Goal: Information Seeking & Learning: Learn about a topic

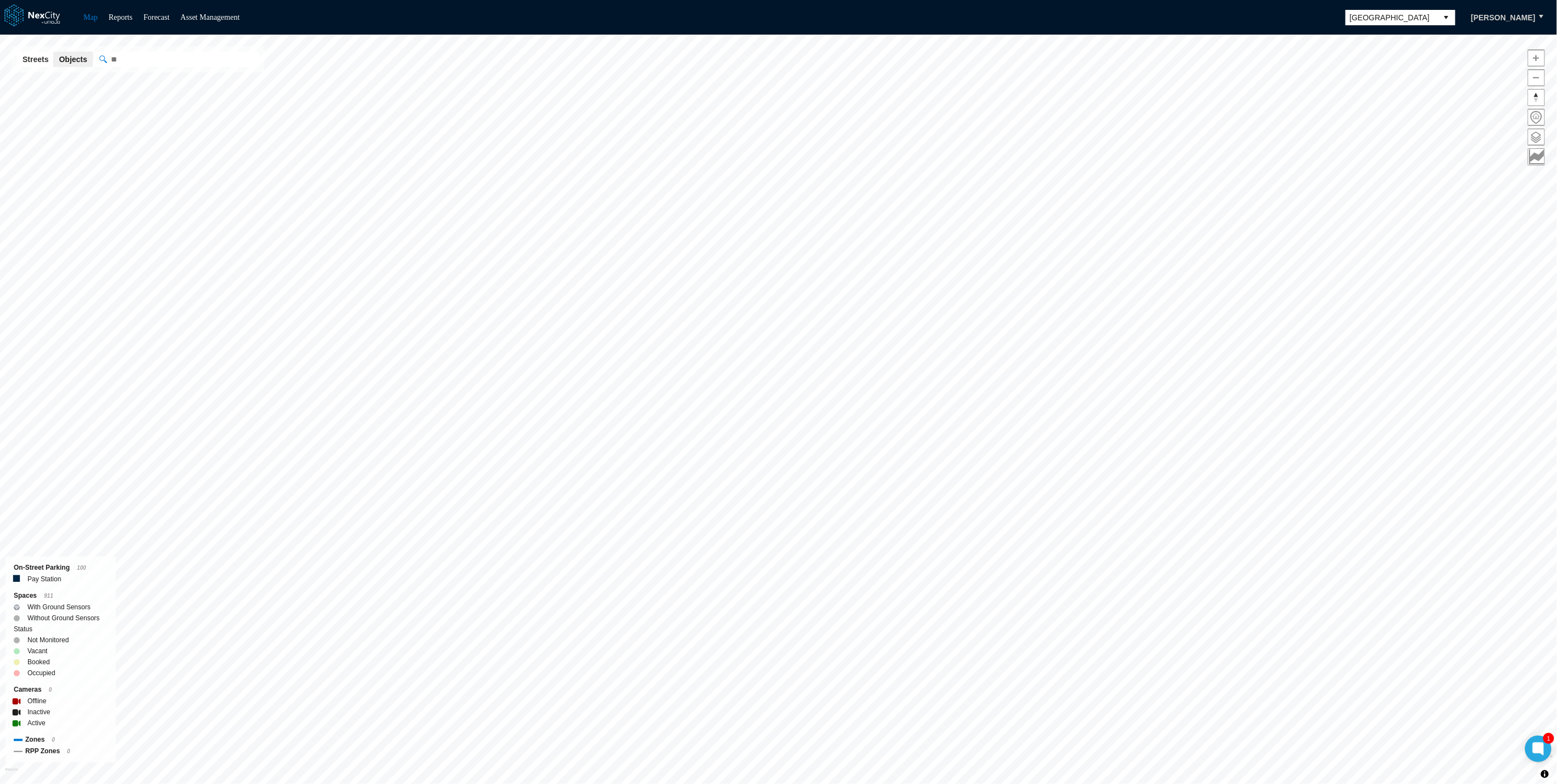
click at [1405, 23] on span "[GEOGRAPHIC_DATA]" at bounding box center [1392, 18] width 92 height 16
drag, startPoint x: 1381, startPoint y: 112, endPoint x: 1405, endPoint y: 129, distance: 29.4
click at [1405, 129] on ul "[GEOGRAPHIC_DATA] [GEOGRAPHIC_DATA] [GEOGRAPHIC_DATA] [GEOGRAPHIC_DATA] [GEOGRA…" at bounding box center [1415, 99] width 110 height 150
click at [1381, 19] on span "[GEOGRAPHIC_DATA]" at bounding box center [1392, 17] width 84 height 11
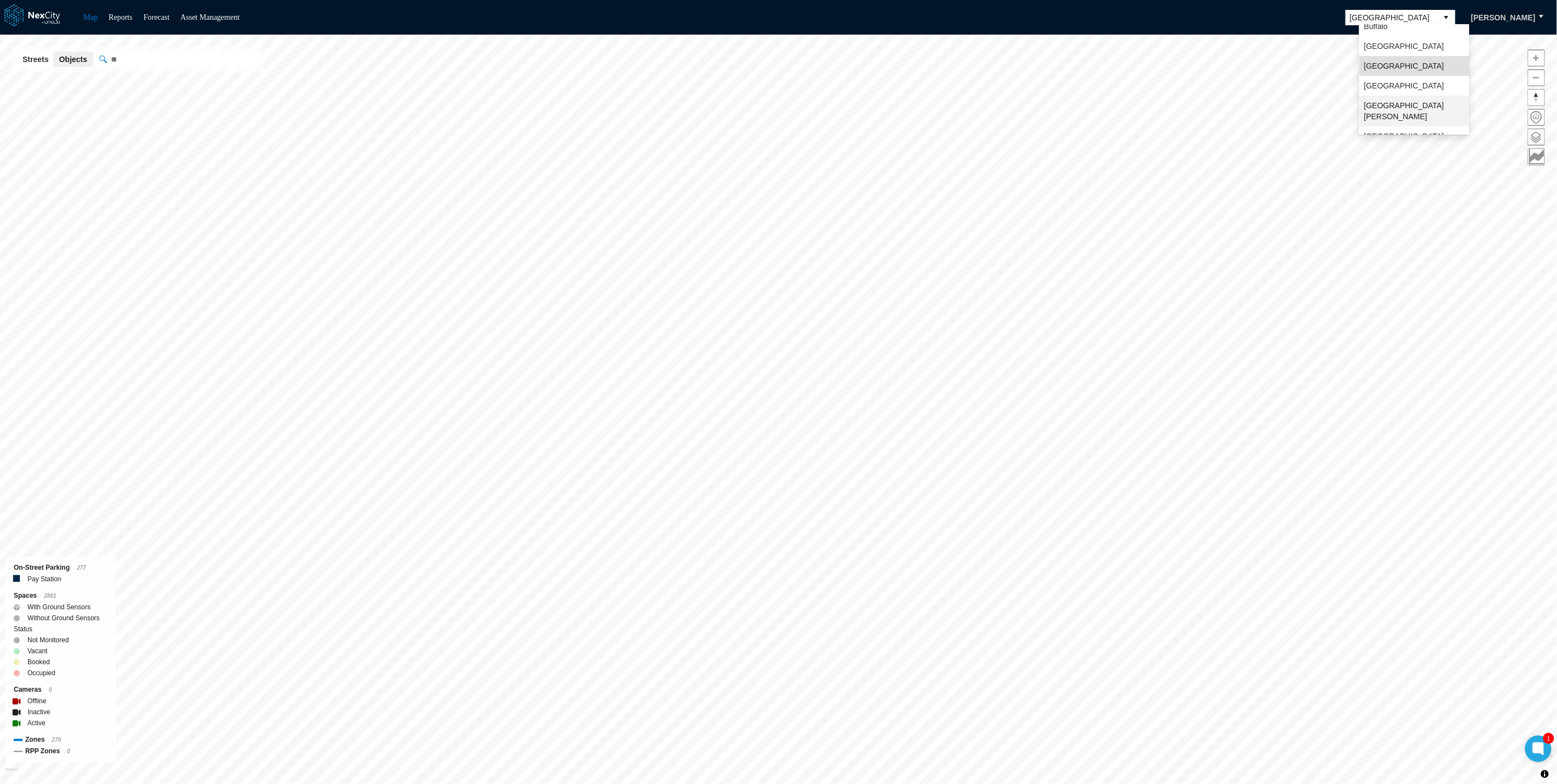
click at [1387, 95] on li "[GEOGRAPHIC_DATA][PERSON_NAME]" at bounding box center [1415, 110] width 110 height 31
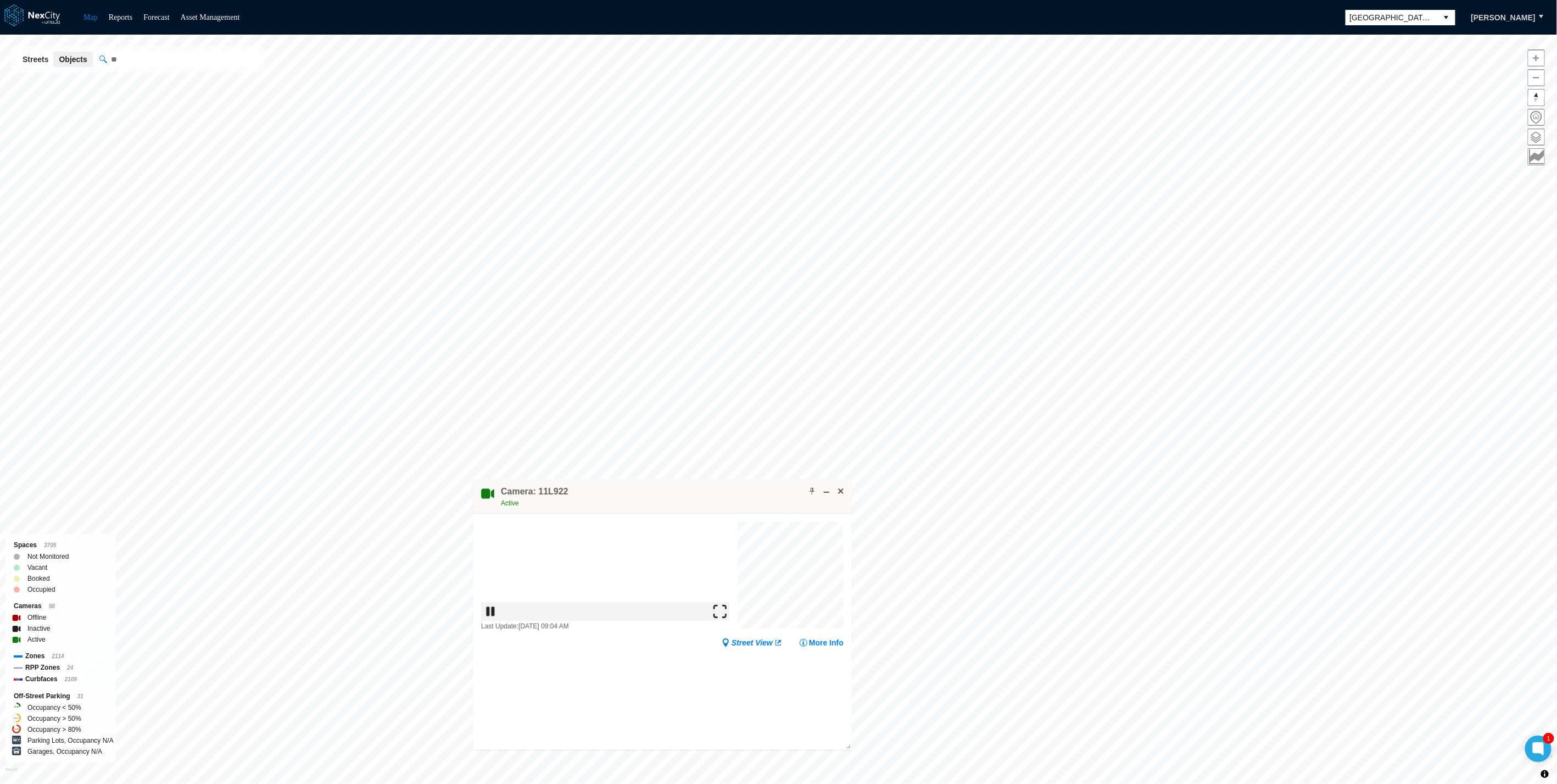
drag, startPoint x: 730, startPoint y: 664, endPoint x: 732, endPoint y: 727, distance: 63.0
click at [729, 664] on img at bounding box center [725, 667] width 13 height 13
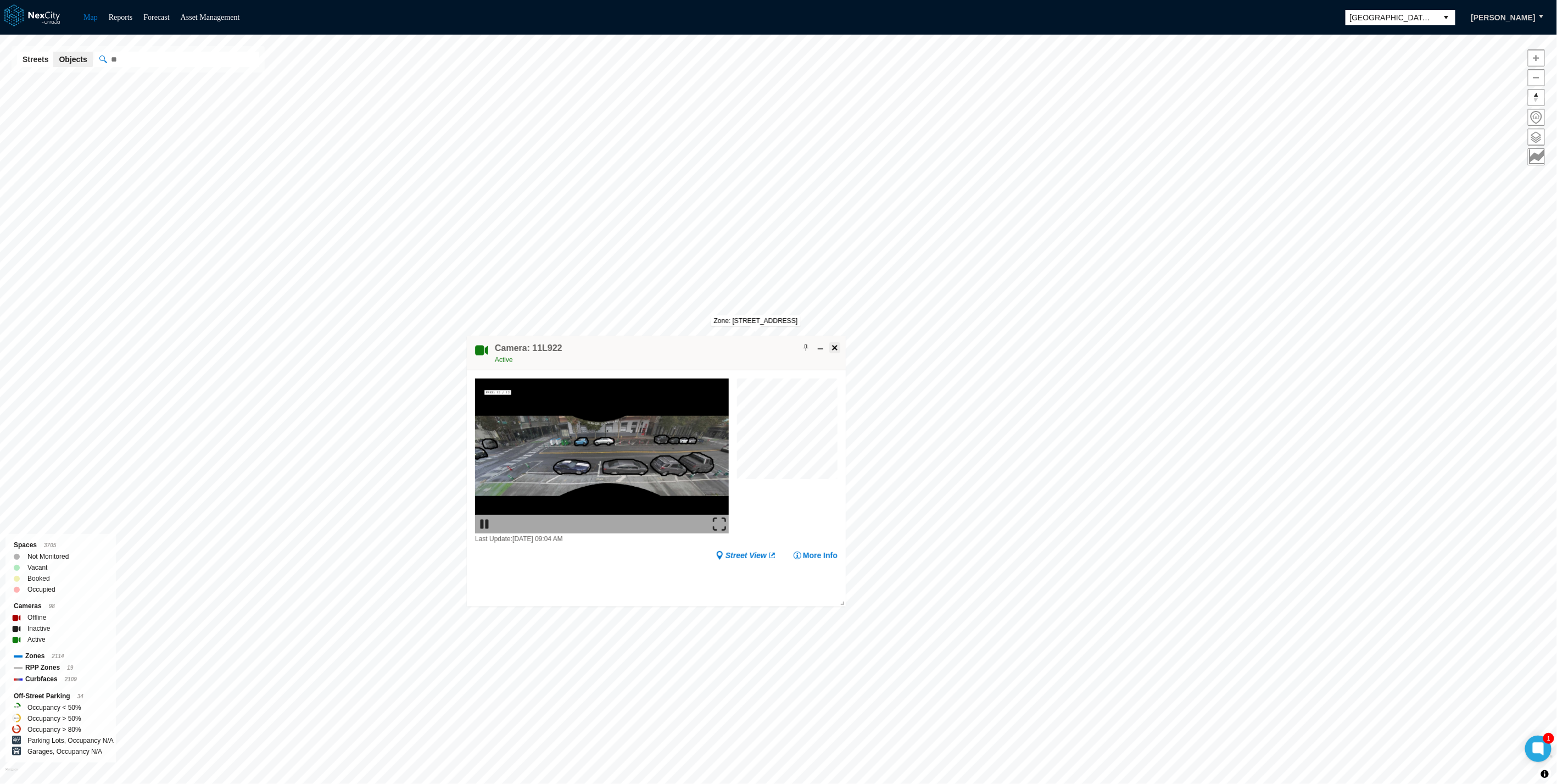
click at [836, 344] on span at bounding box center [834, 347] width 8 height 8
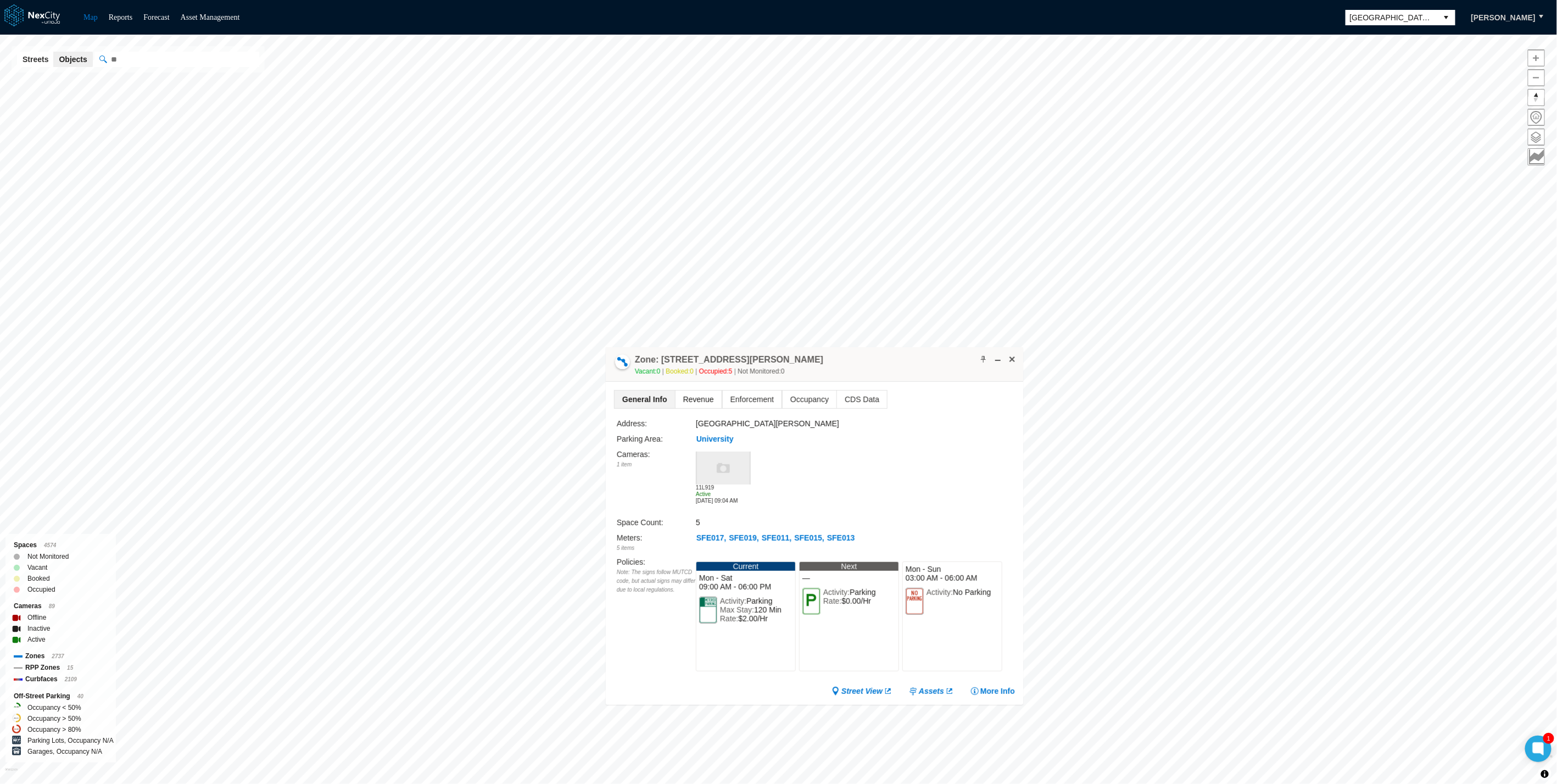
click at [702, 402] on span "Revenue" at bounding box center [698, 399] width 46 height 18
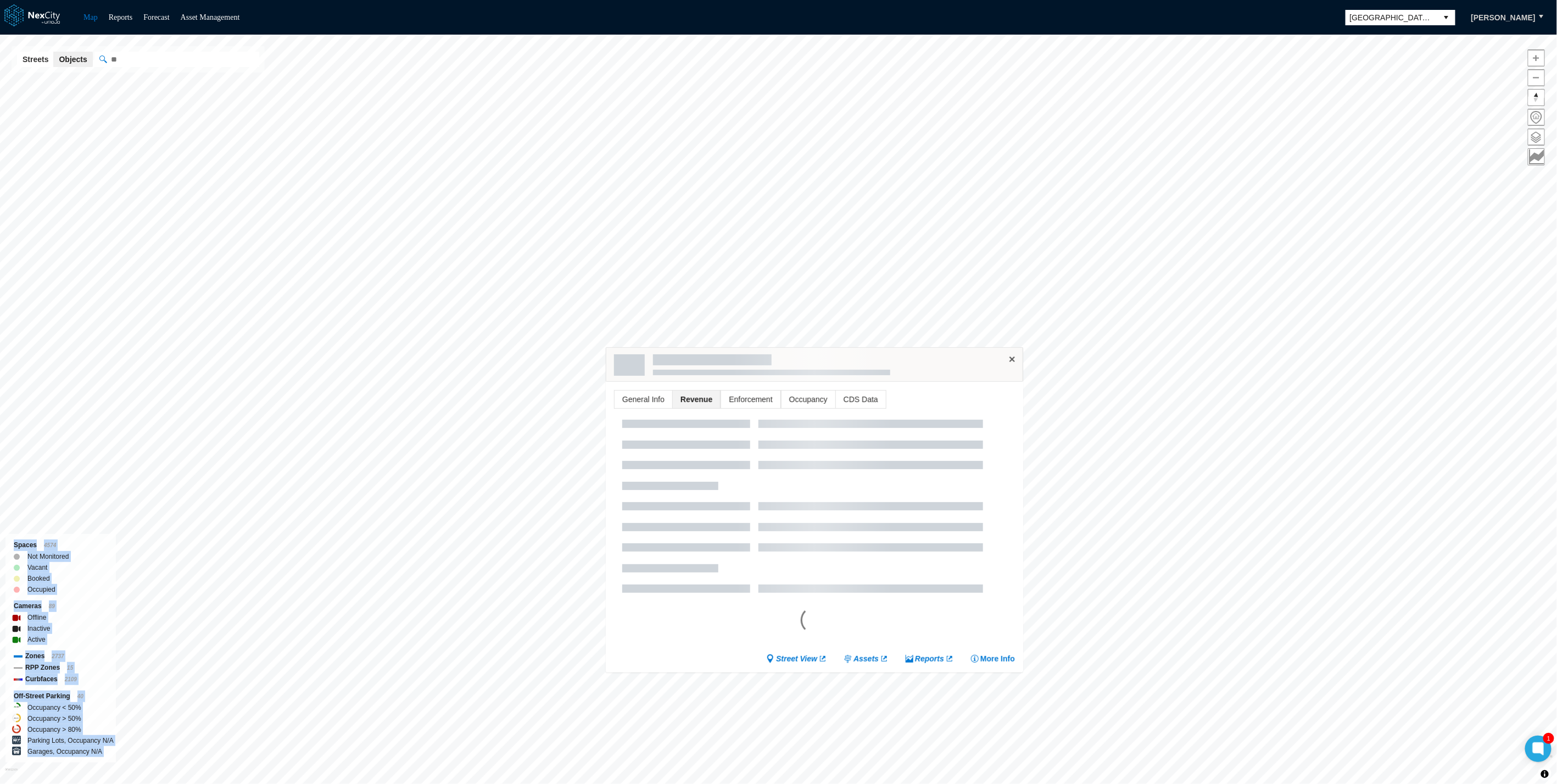
click at [836, 205] on div "San [PERSON_NAME] KPI overview Reports 0 On-Street parking zones | 0 Off-Street…" at bounding box center [778, 409] width 1557 height 749
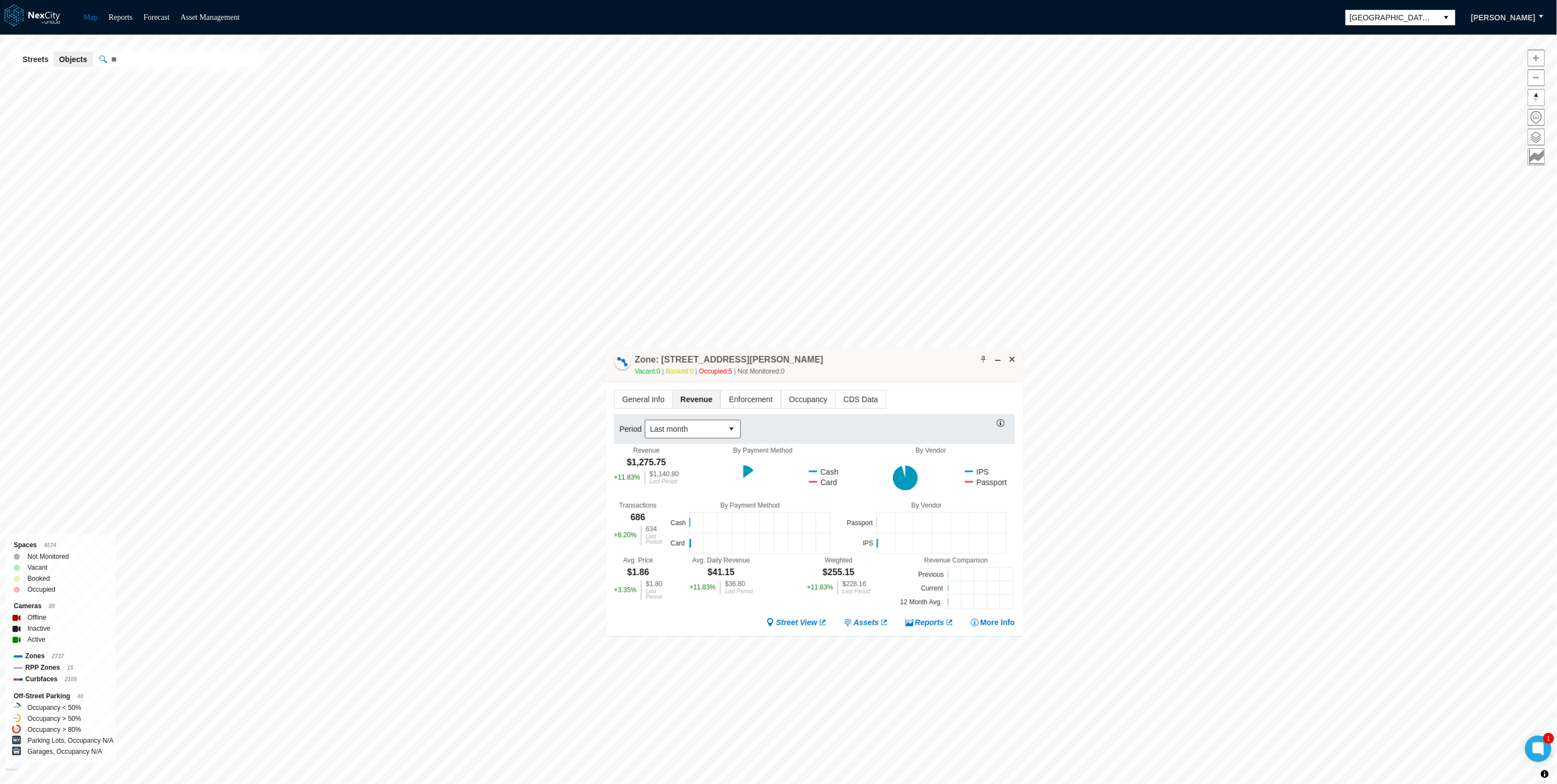
click at [857, 365] on div "Zone: [STREET_ADDRESS][PERSON_NAME] NPZ-PZ Vacant: 0 Booked: 0 Occupied: 5 Not …" at bounding box center [814, 364] width 418 height 35
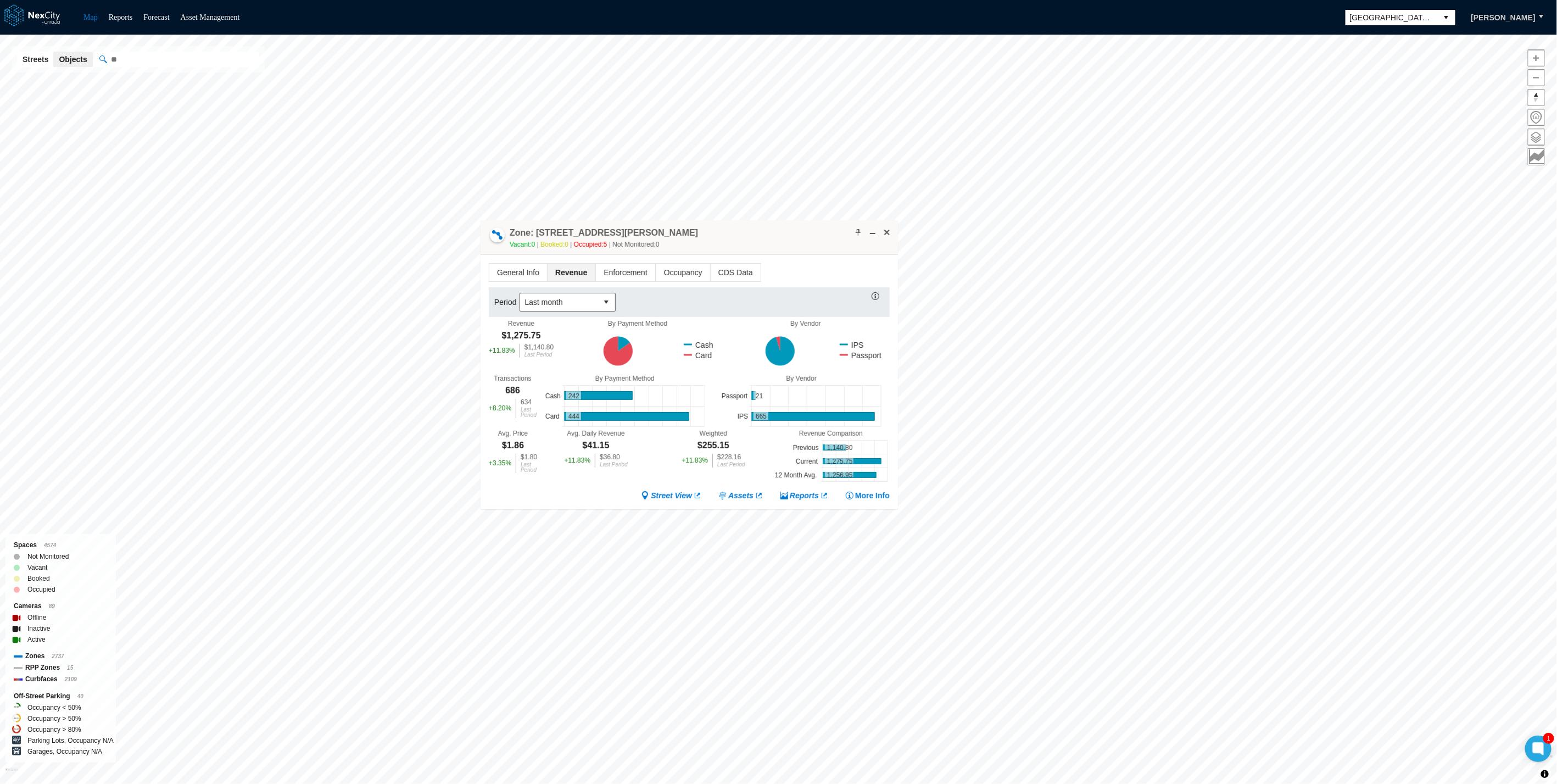
drag, startPoint x: 870, startPoint y: 364, endPoint x: 749, endPoint y: 243, distance: 171.1
click at [703, 220] on div "Zone: [STREET_ADDRESS][PERSON_NAME] NPZ-PZ Vacant: 0 Booked: 0 Occupied: 5 Not …" at bounding box center [689, 237] width 418 height 35
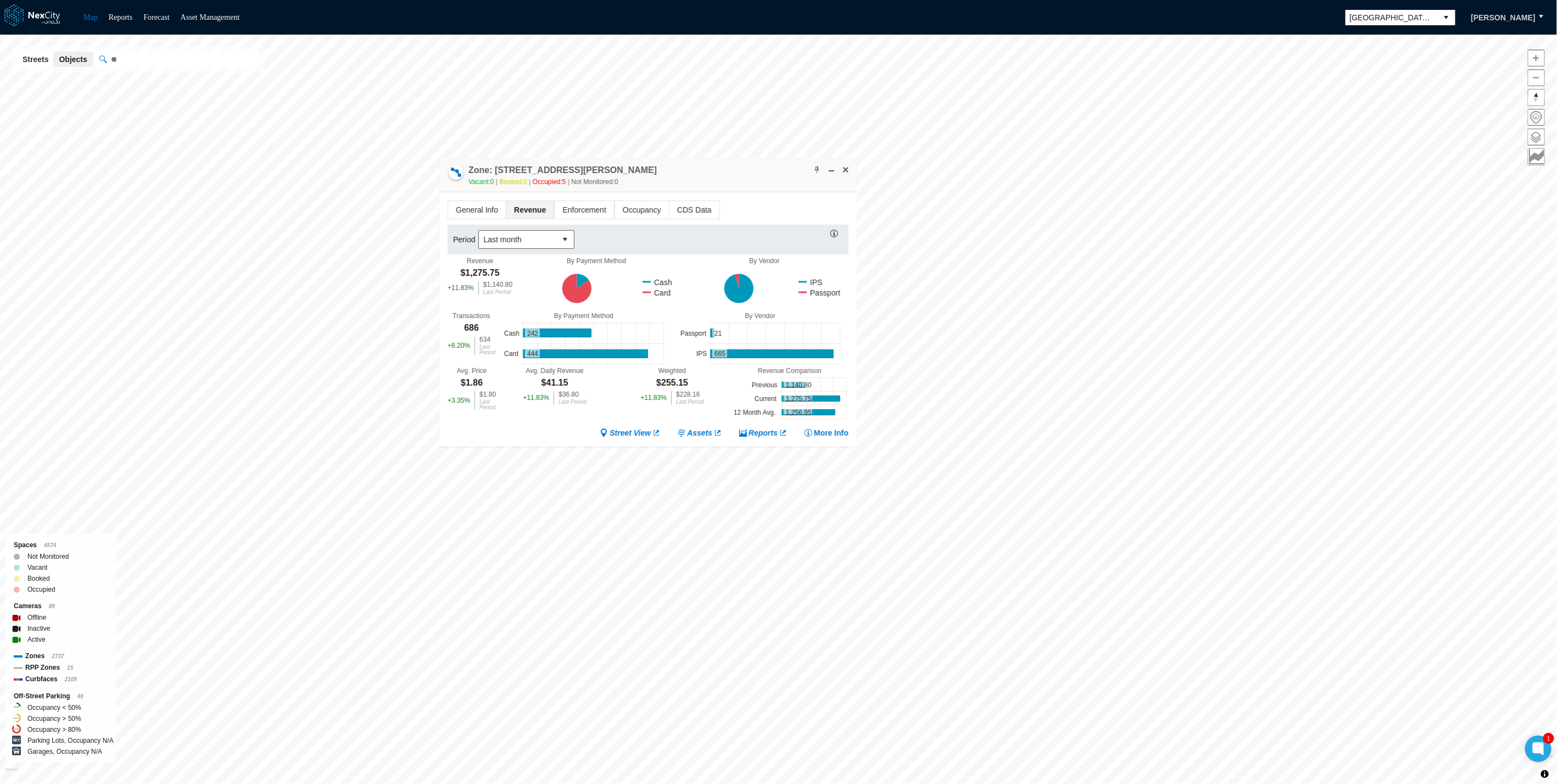
click at [519, 428] on div "Street View Assets Reports More Info" at bounding box center [648, 433] width 401 height 11
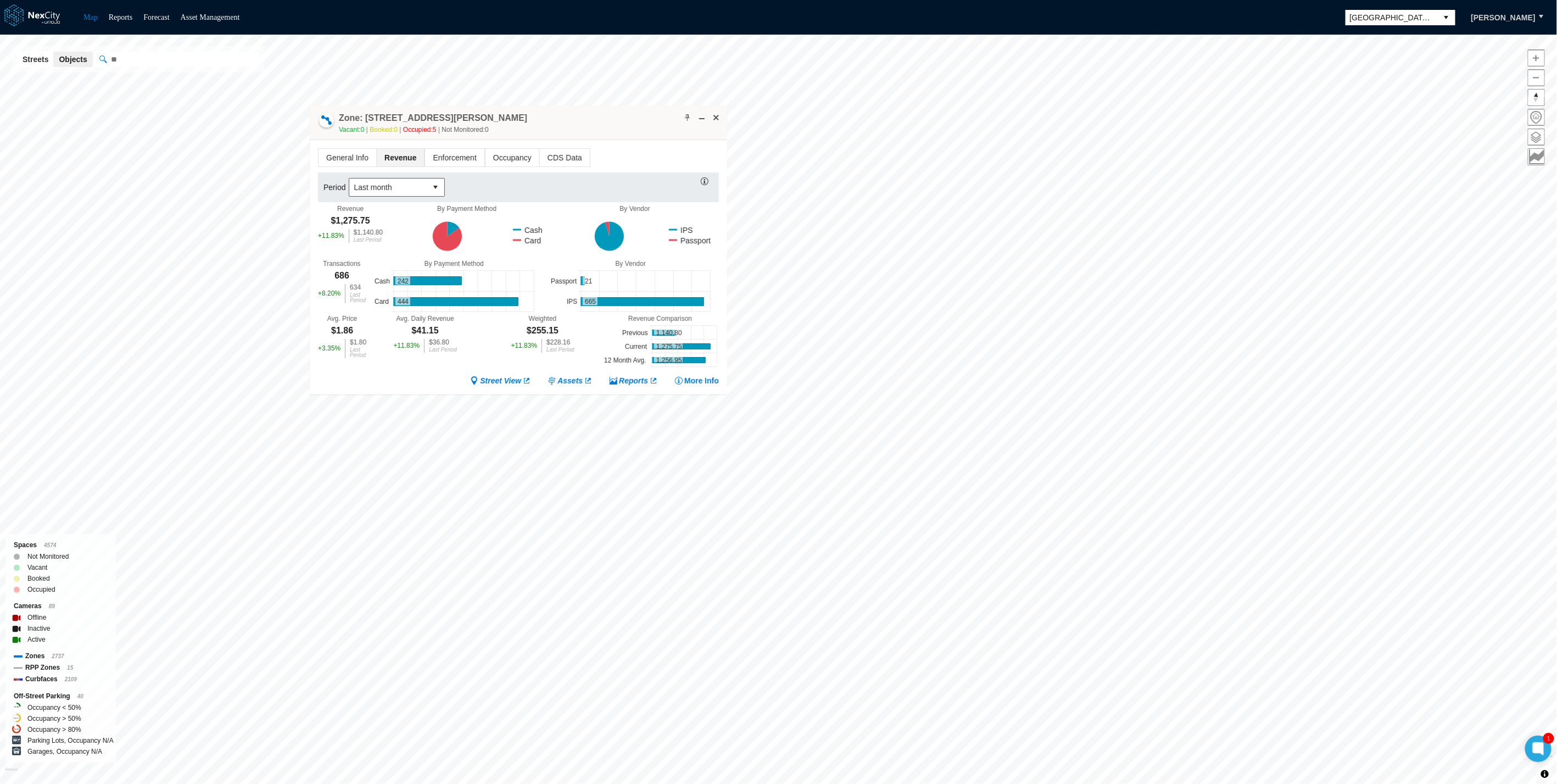
drag, startPoint x: 657, startPoint y: 161, endPoint x: 458, endPoint y: 95, distance: 209.7
click at [463, 105] on div "Zone: 31 E San Fernando St NPZ-PZ Vacant: 0 Booked: 0 Occupied: 5 Not Monitored…" at bounding box center [518, 122] width 418 height 35
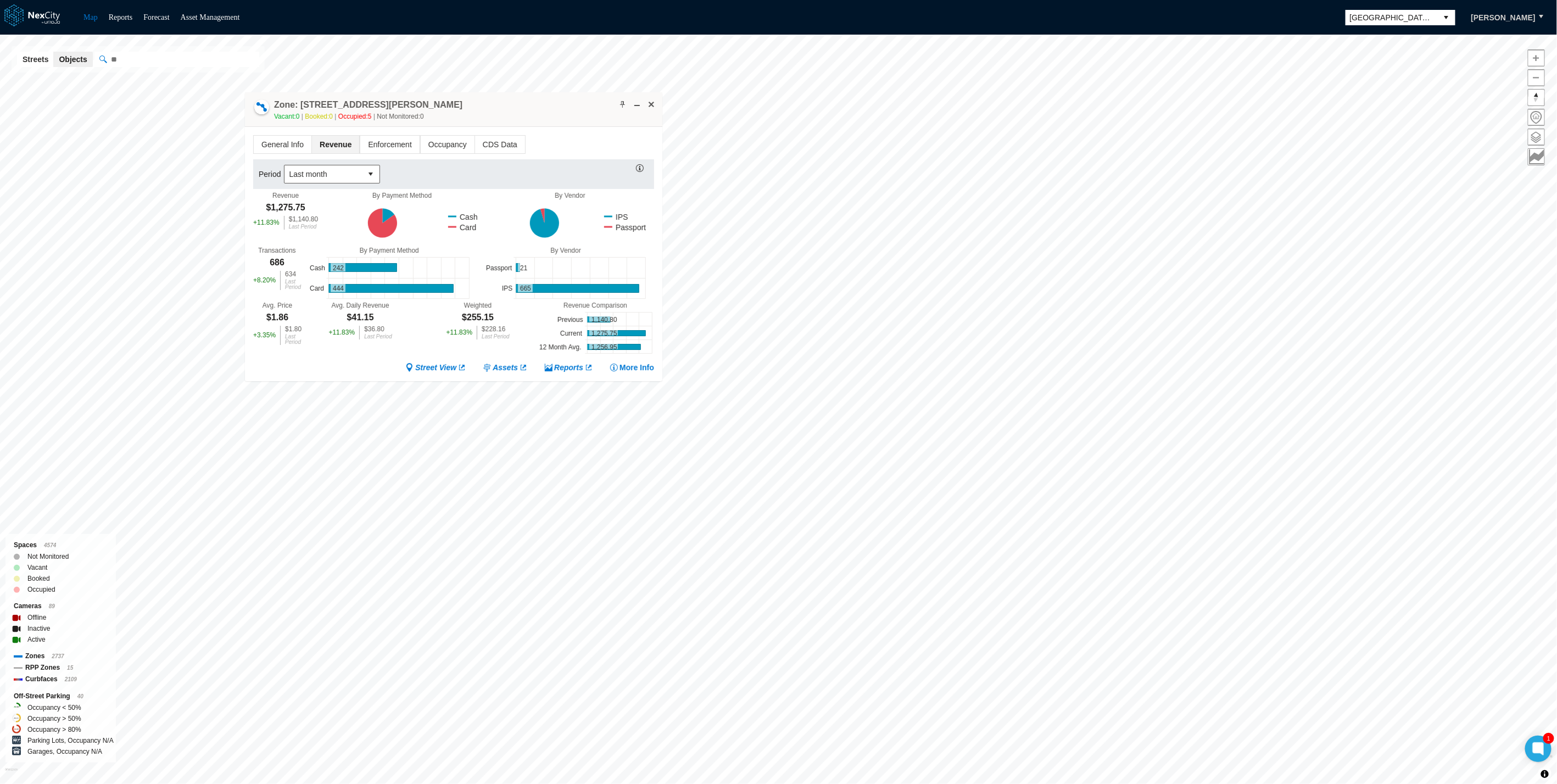
drag, startPoint x: 458, startPoint y: 95, endPoint x: 470, endPoint y: 133, distance: 39.8
click at [470, 127] on div "Zone: 31 E San Fernando St NPZ-PZ Vacant: 0 Booked: 0 Occupied: 5 Not Monitored…" at bounding box center [453, 109] width 418 height 35
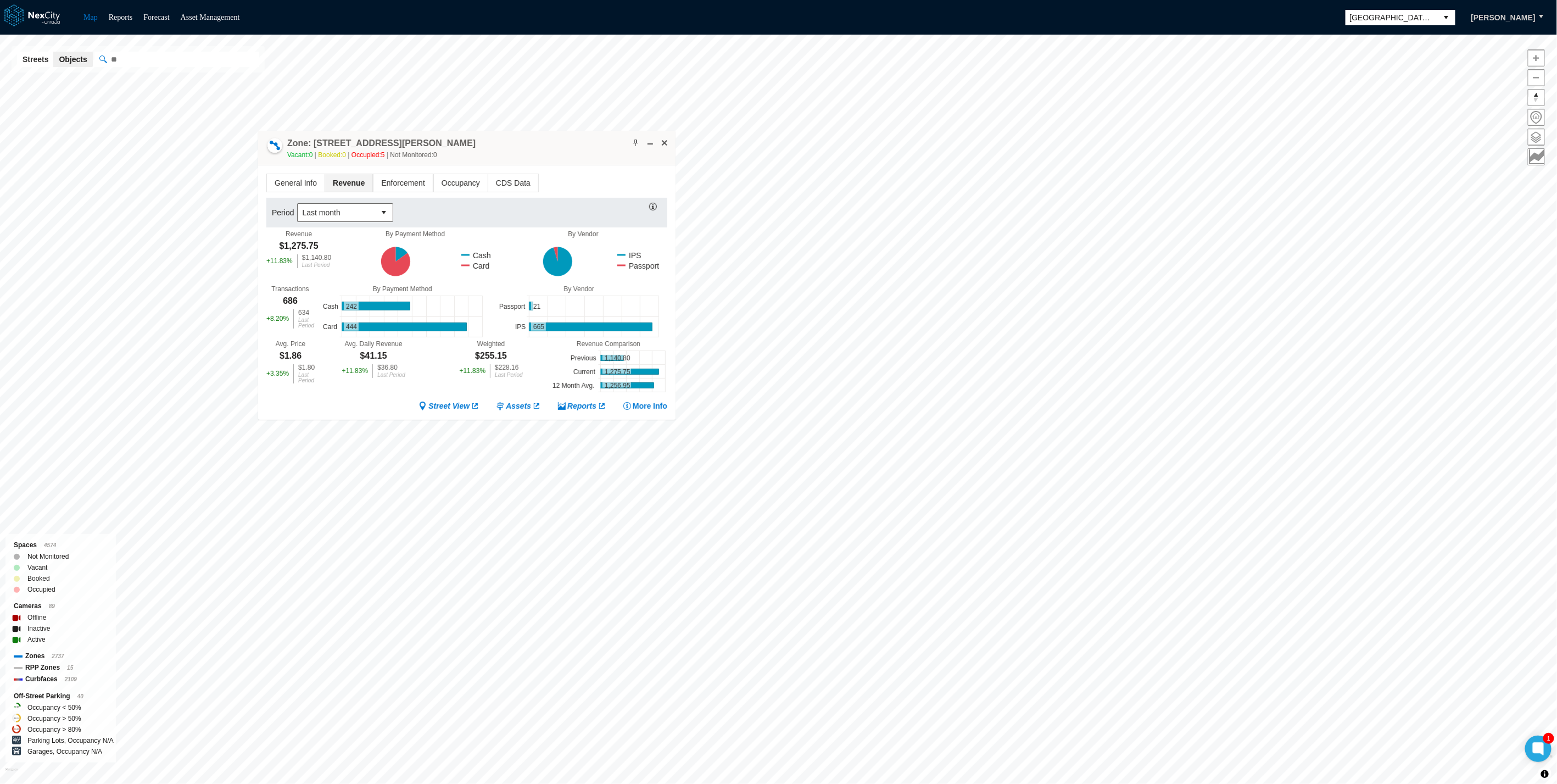
drag, startPoint x: 1401, startPoint y: 12, endPoint x: 1395, endPoint y: 24, distance: 13.4
click at [1401, 12] on span "[GEOGRAPHIC_DATA][PERSON_NAME]" at bounding box center [1392, 17] width 84 height 11
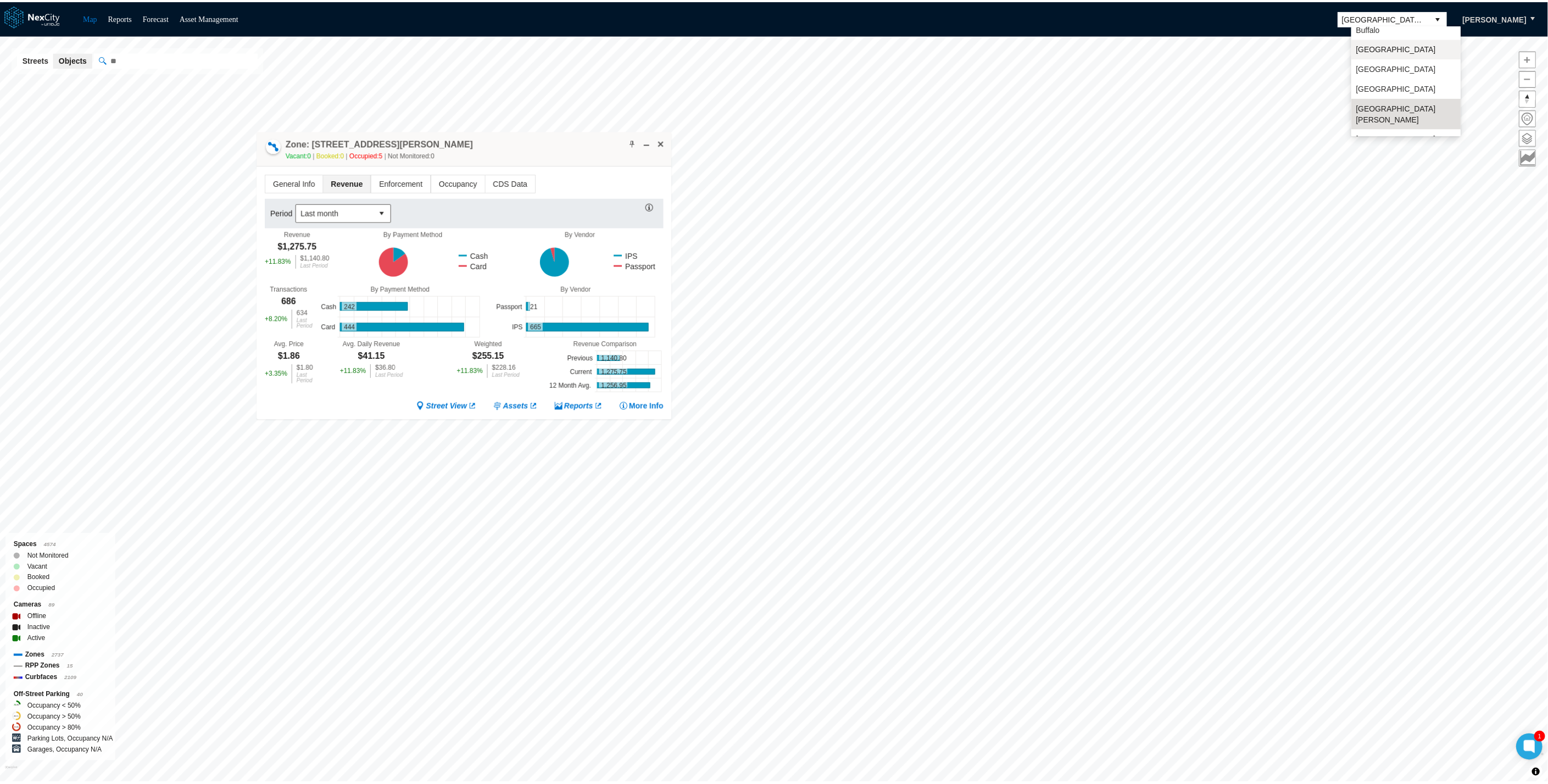
scroll to position [28, 0]
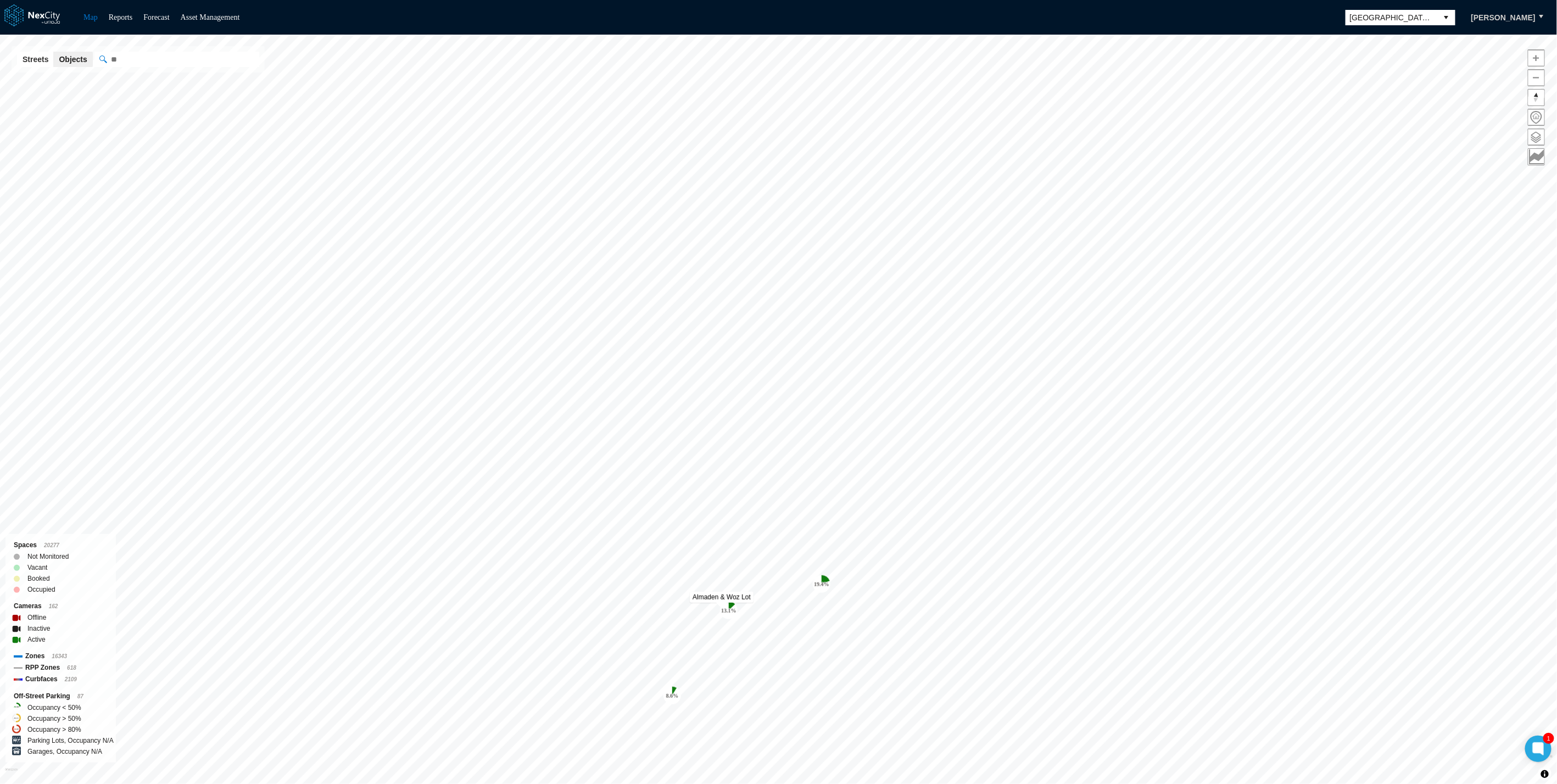
click at [728, 609] on tspan "13.1 %" at bounding box center [729, 610] width 16 height 6
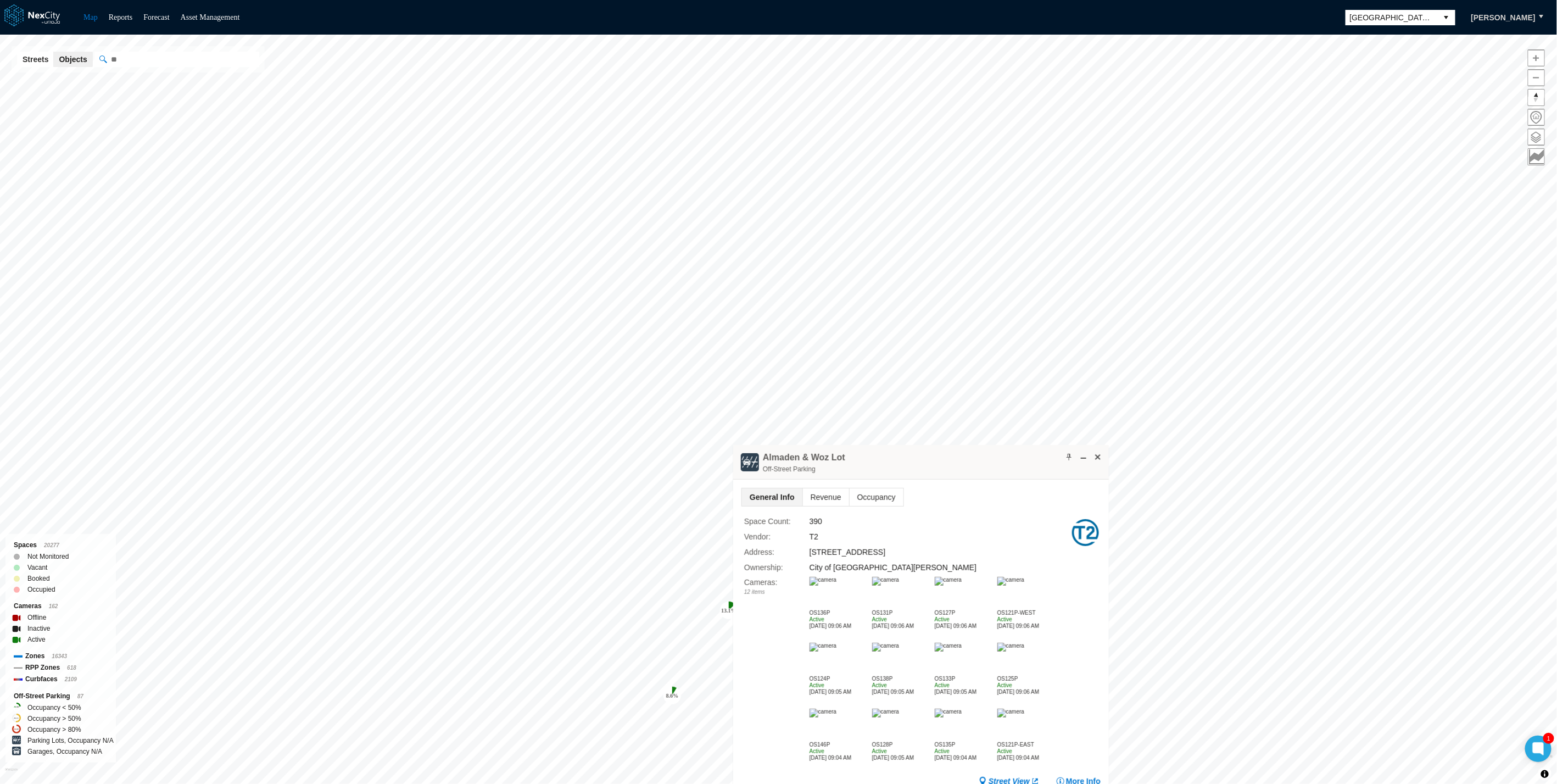
click at [836, 578] on img at bounding box center [823, 581] width 27 height 8
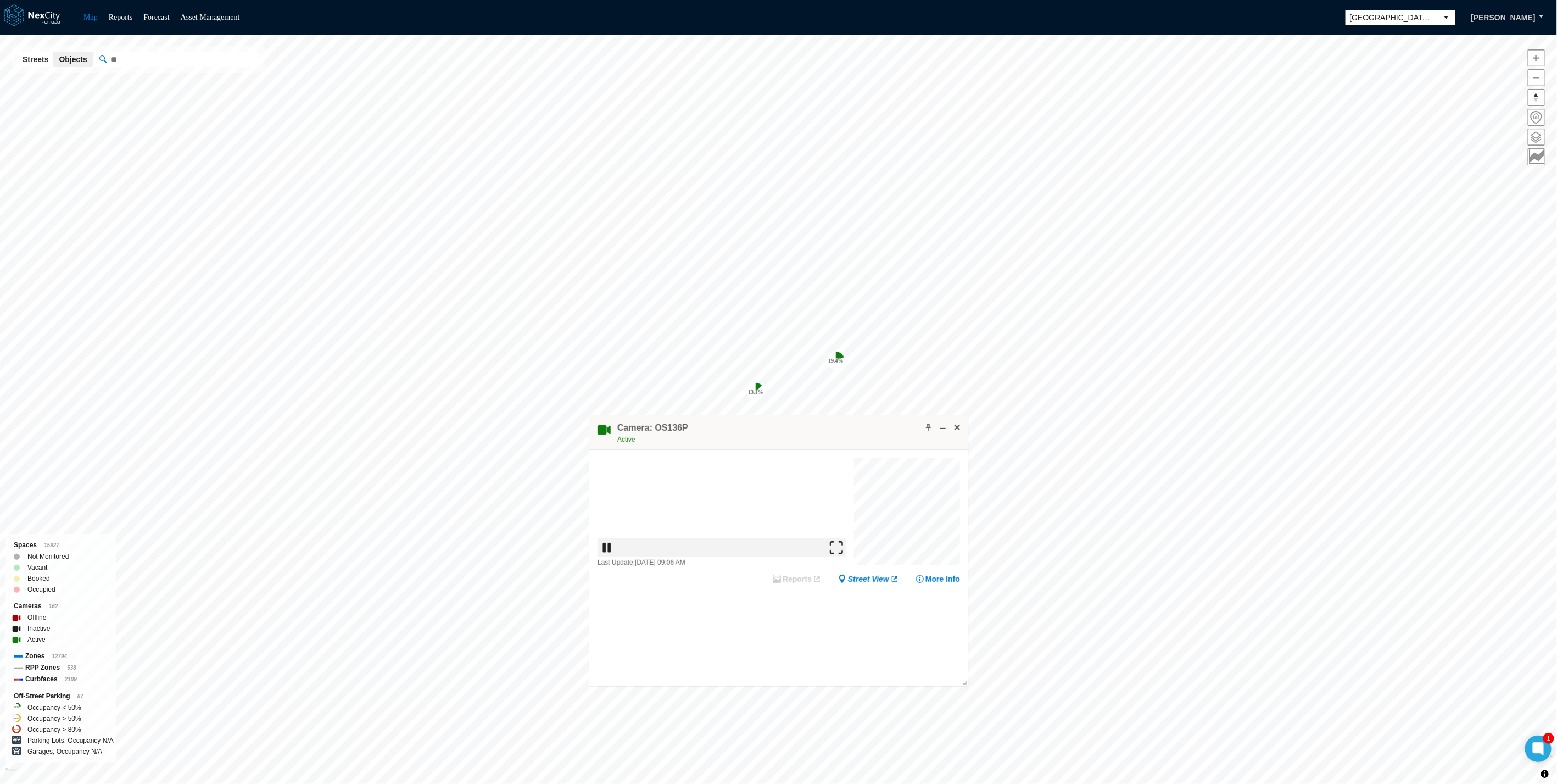
click at [843, 553] on img at bounding box center [836, 547] width 13 height 13
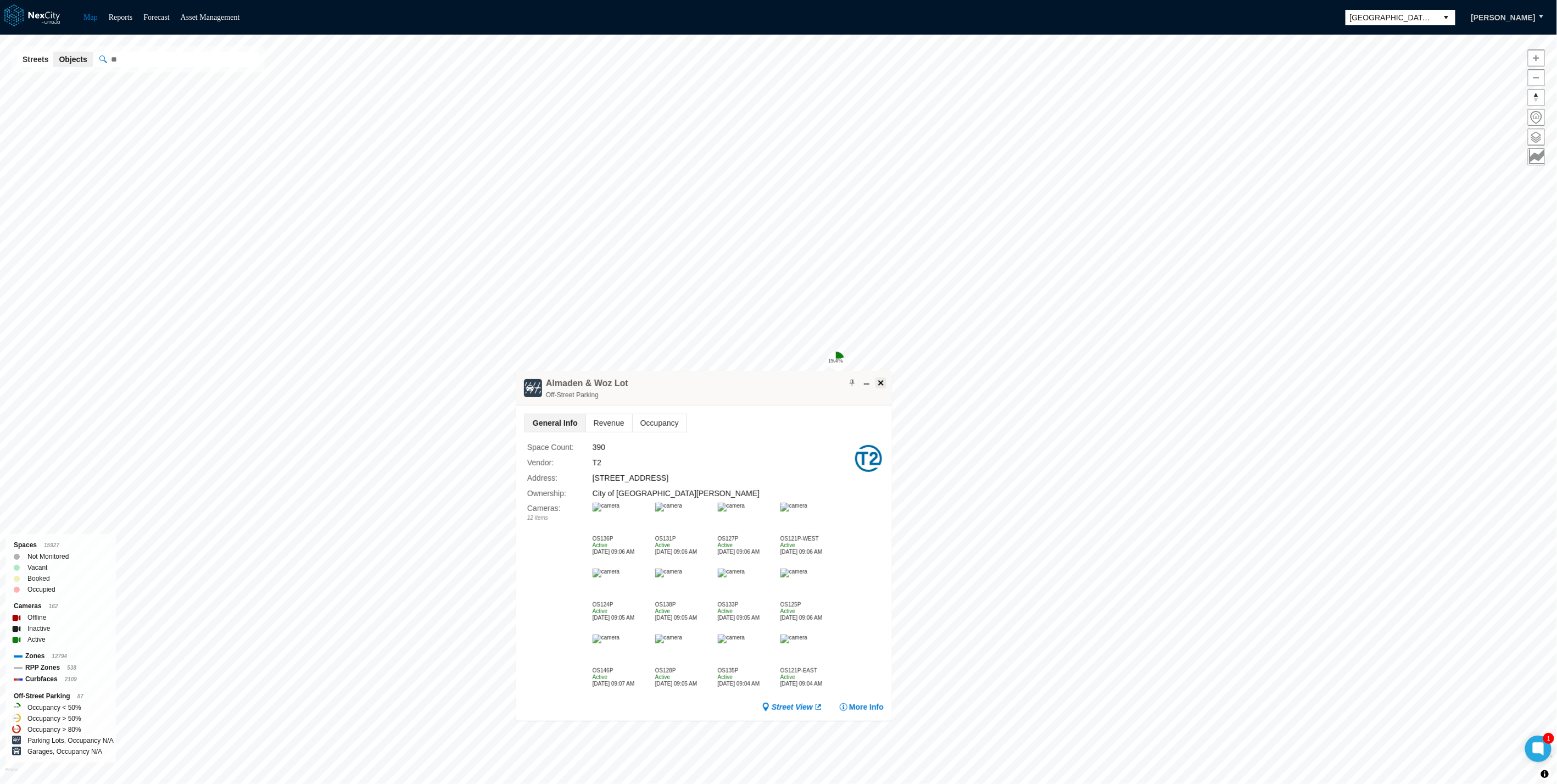
click at [884, 378] on span at bounding box center [881, 382] width 8 height 8
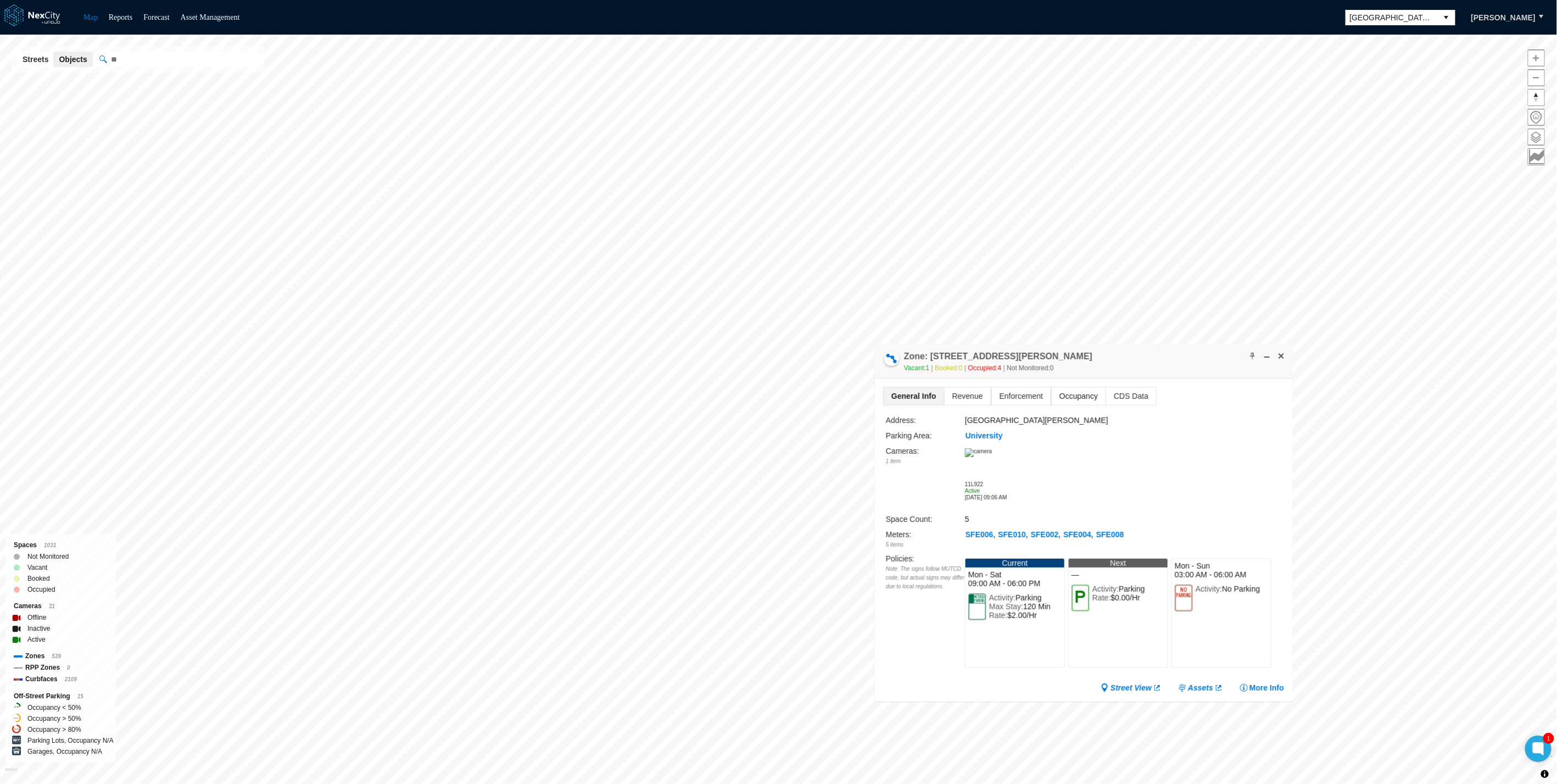
click at [1068, 397] on span "Occupancy" at bounding box center [1079, 396] width 54 height 18
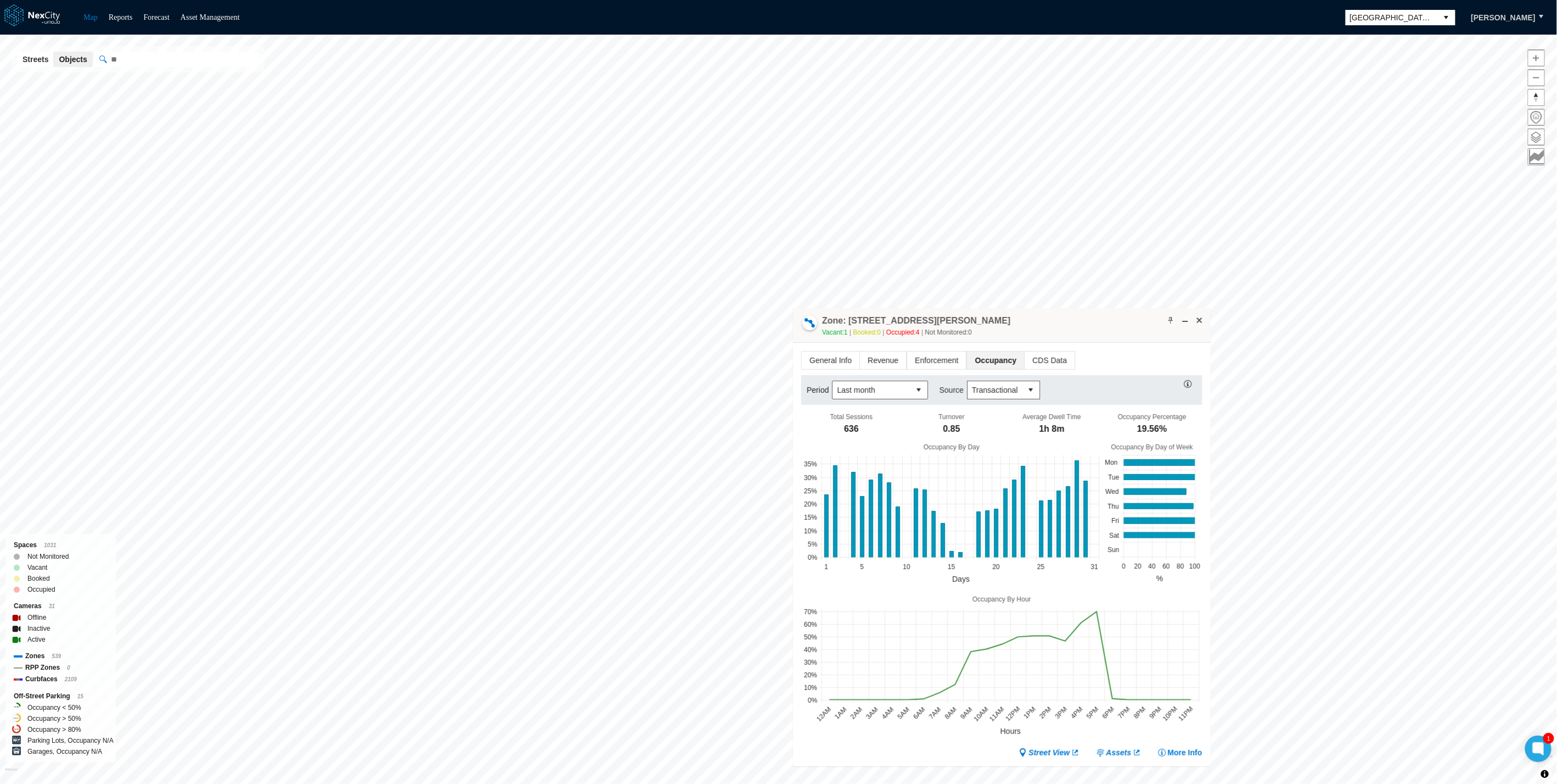
drag, startPoint x: 1081, startPoint y: 361, endPoint x: 719, endPoint y: 240, distance: 381.7
click at [793, 308] on div "Zone: 18 E San Fernando St NPZ-PZ Vacant: 1 Booked: 0 Occupied: 4 Not Monitored…" at bounding box center [1002, 325] width 418 height 35
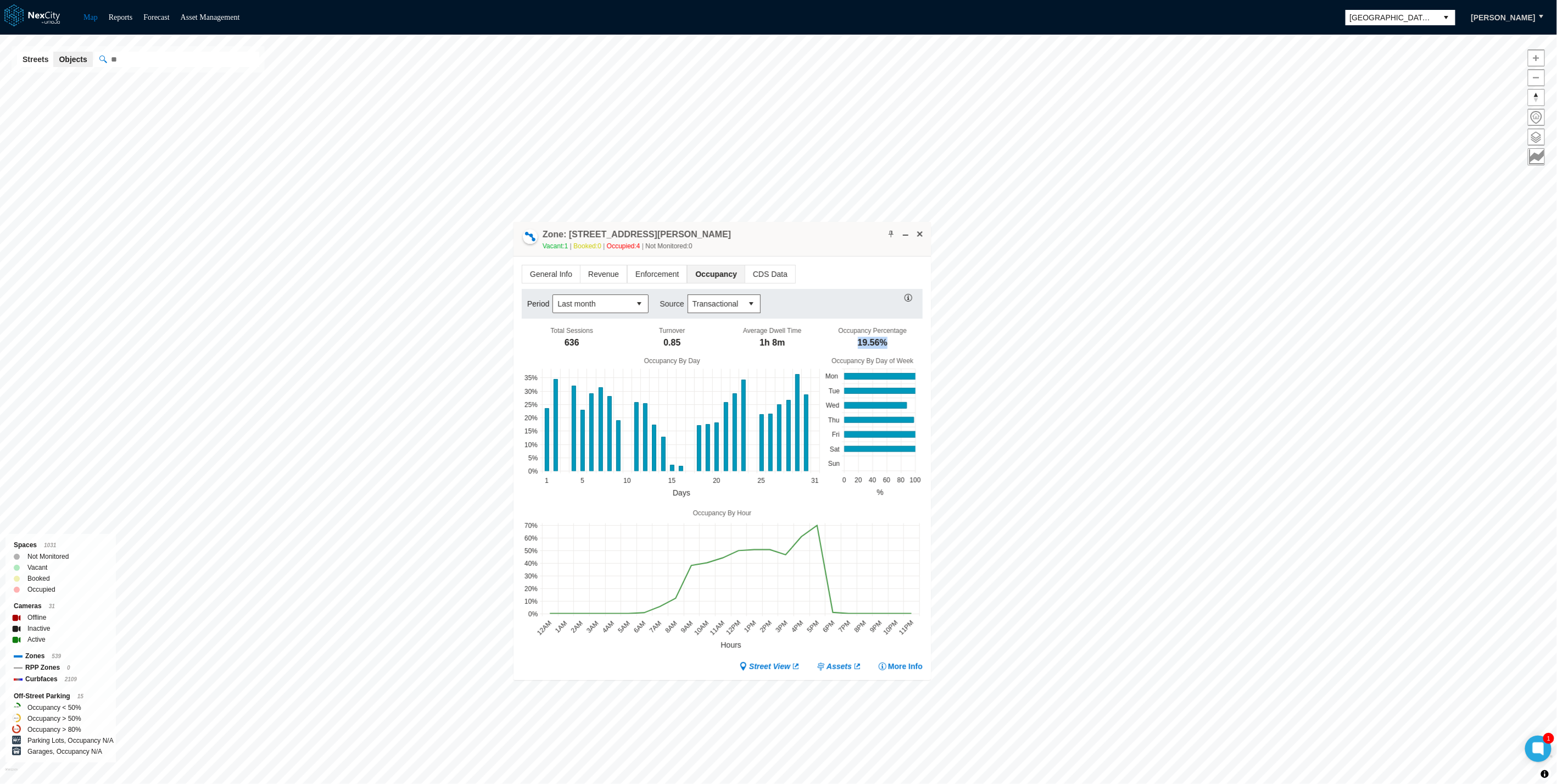
drag, startPoint x: 857, startPoint y: 342, endPoint x: 888, endPoint y: 343, distance: 31.0
click at [888, 343] on div "Occupancy Percentage 19.56%" at bounding box center [873, 338] width 101 height 24
click at [713, 298] on span "Transactional" at bounding box center [715, 303] width 46 height 11
click at [709, 323] on span "Camera" at bounding box center [704, 321] width 27 height 11
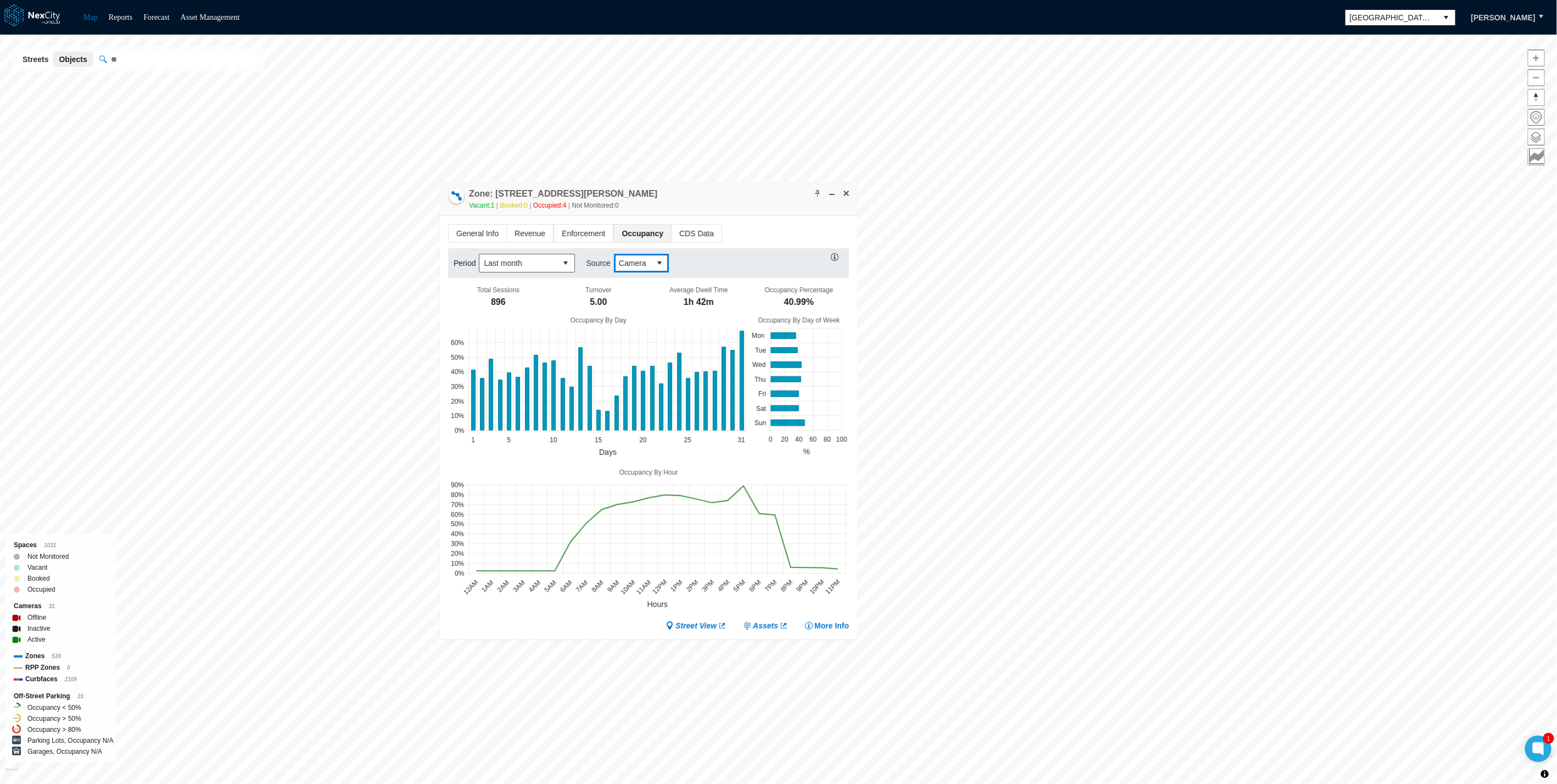
drag, startPoint x: 800, startPoint y: 240, endPoint x: 726, endPoint y: 200, distance: 84.1
click at [726, 200] on div "Zone: 18 E San Fernando St NPZ-PZ Vacant: 1 Booked: 0 Occupied: 4 Not Monitored…" at bounding box center [648, 198] width 418 height 35
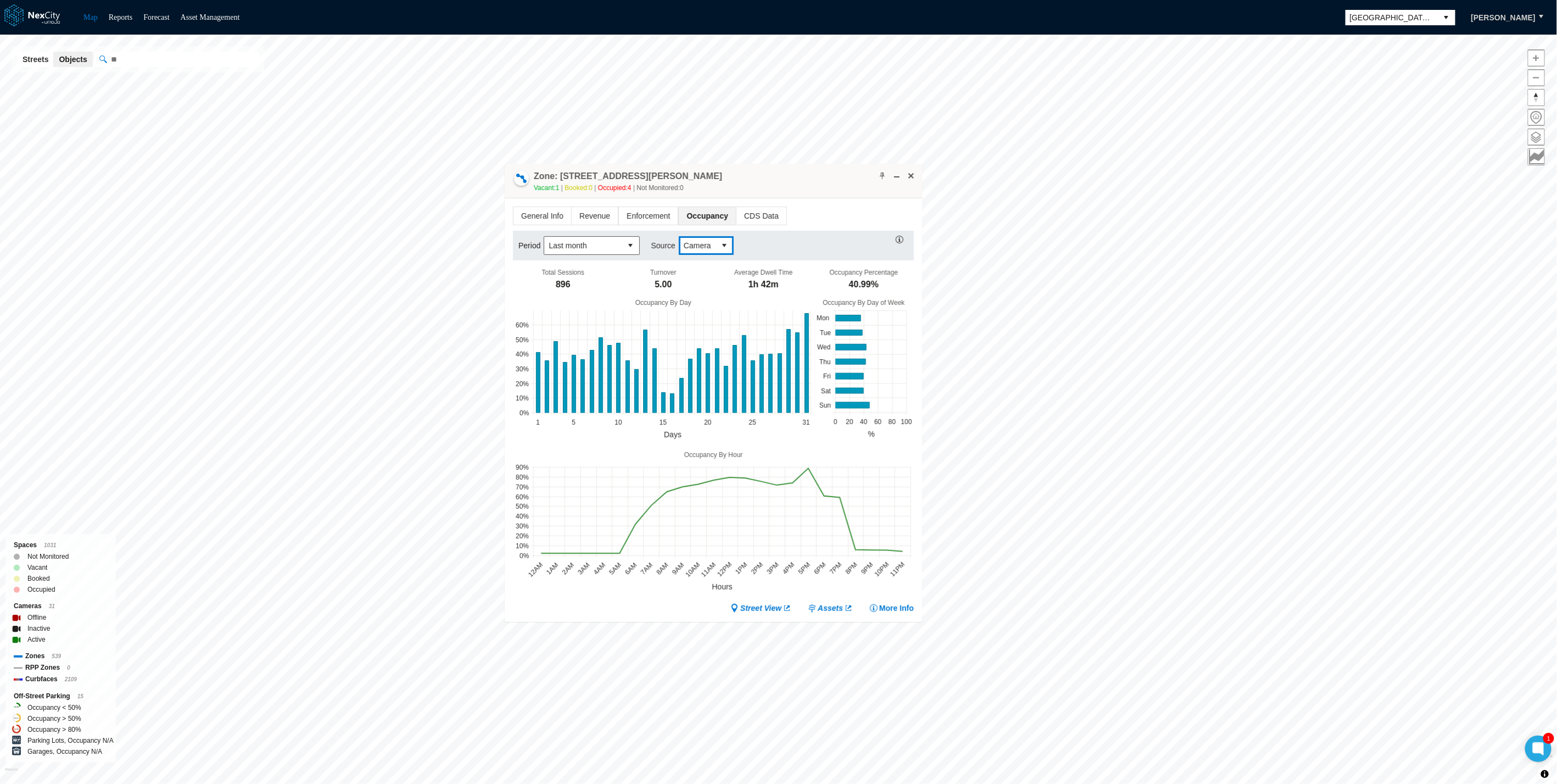
drag, startPoint x: 726, startPoint y: 200, endPoint x: 802, endPoint y: 180, distance: 78.6
click at [802, 180] on div "Zone: 18 E San Fernando St NPZ-PZ Vacant: 1 Booked: 0 Occupied: 4 Not Monitored…" at bounding box center [713, 181] width 418 height 35
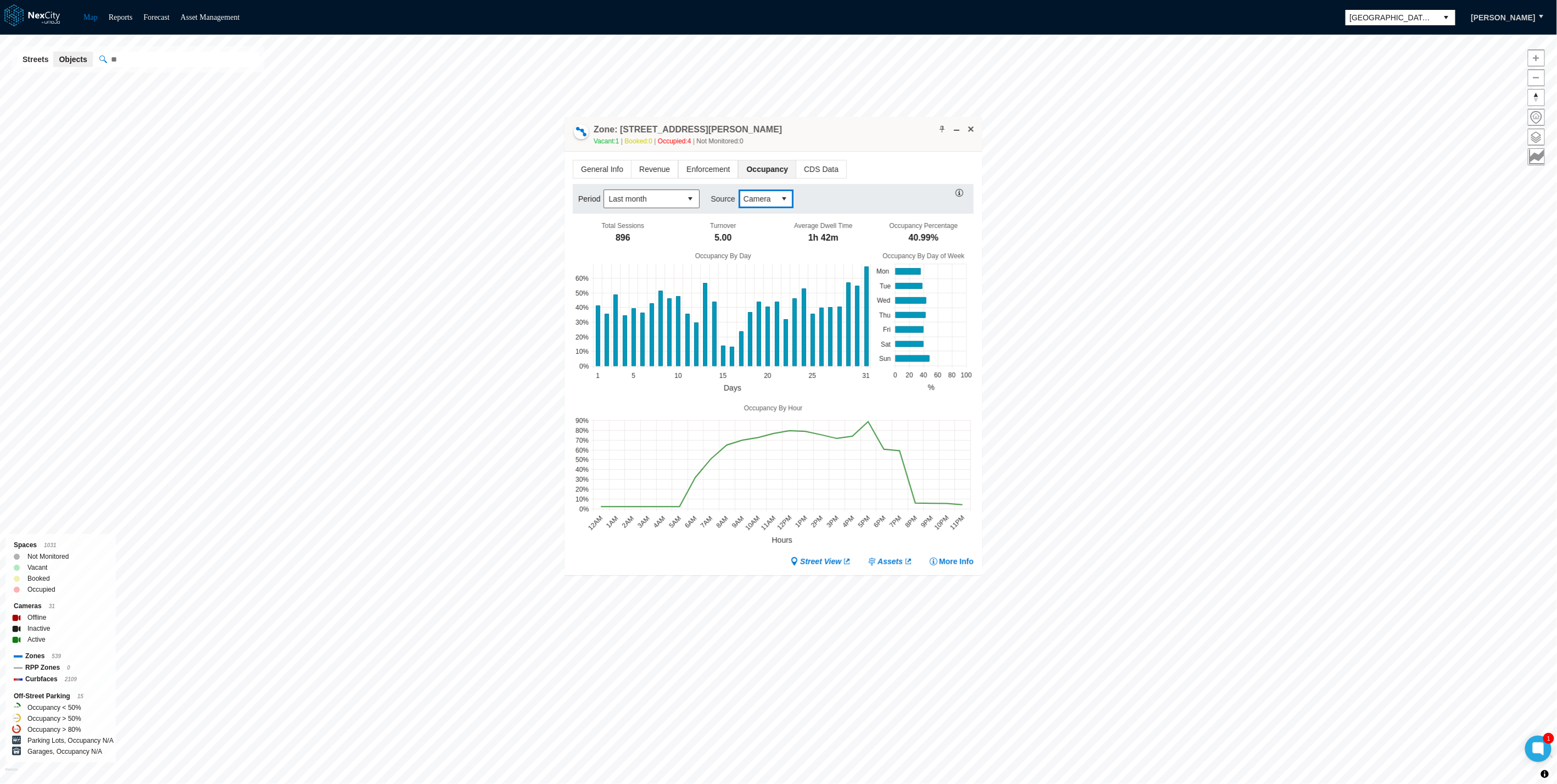
drag, startPoint x: 752, startPoint y: 185, endPoint x: 783, endPoint y: 123, distance: 69.3
click at [797, 130] on div "Zone: 18 E San Fernando St NPZ-PZ Vacant: 1 Booked: 0 Occupied: 4 Not Monitored…" at bounding box center [773, 134] width 418 height 35
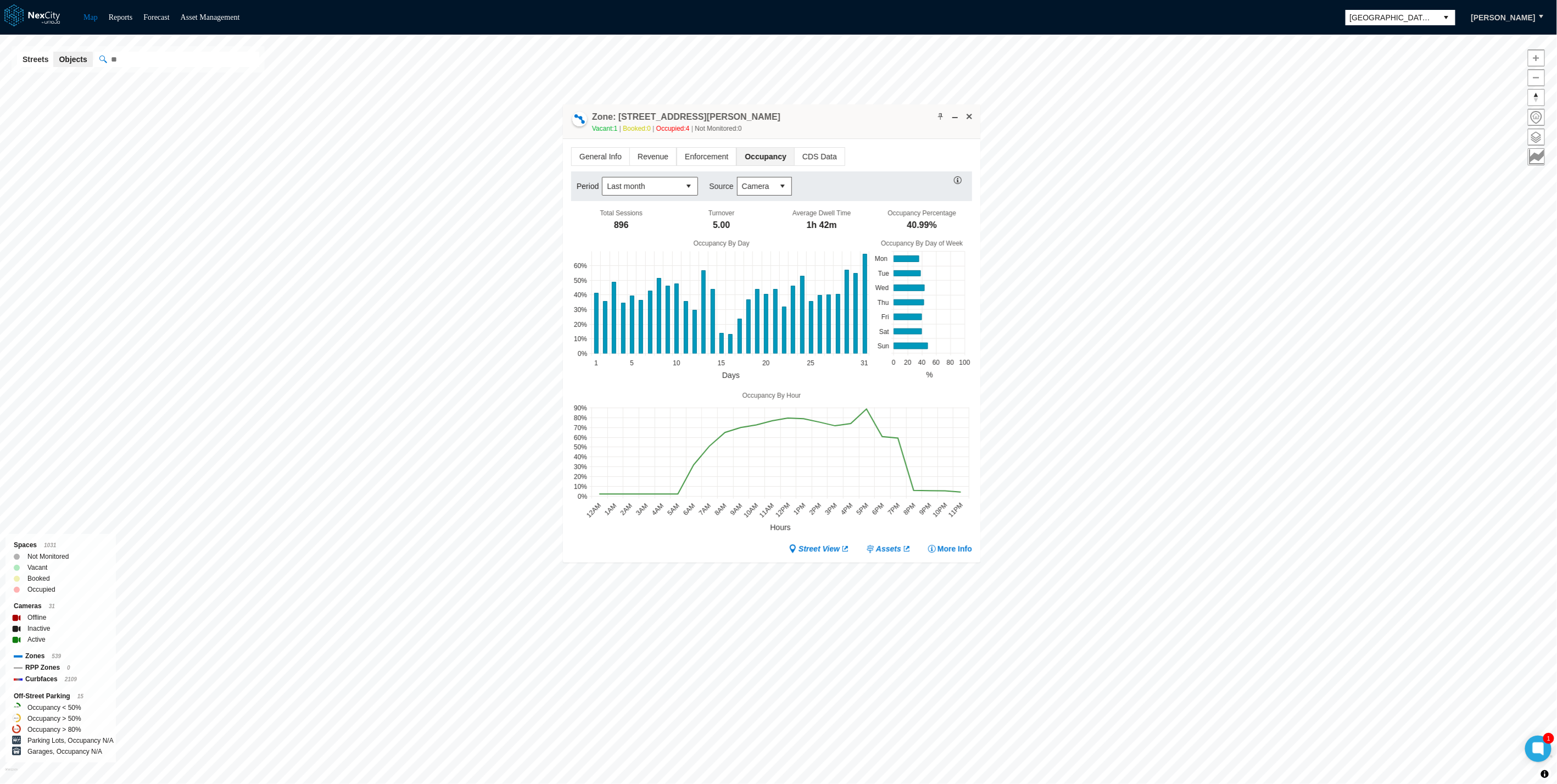
click at [843, 151] on ul "General Info Revenue Enforcement Occupancy CDS Data" at bounding box center [772, 156] width 401 height 19
click at [974, 119] on span at bounding box center [969, 116] width 8 height 8
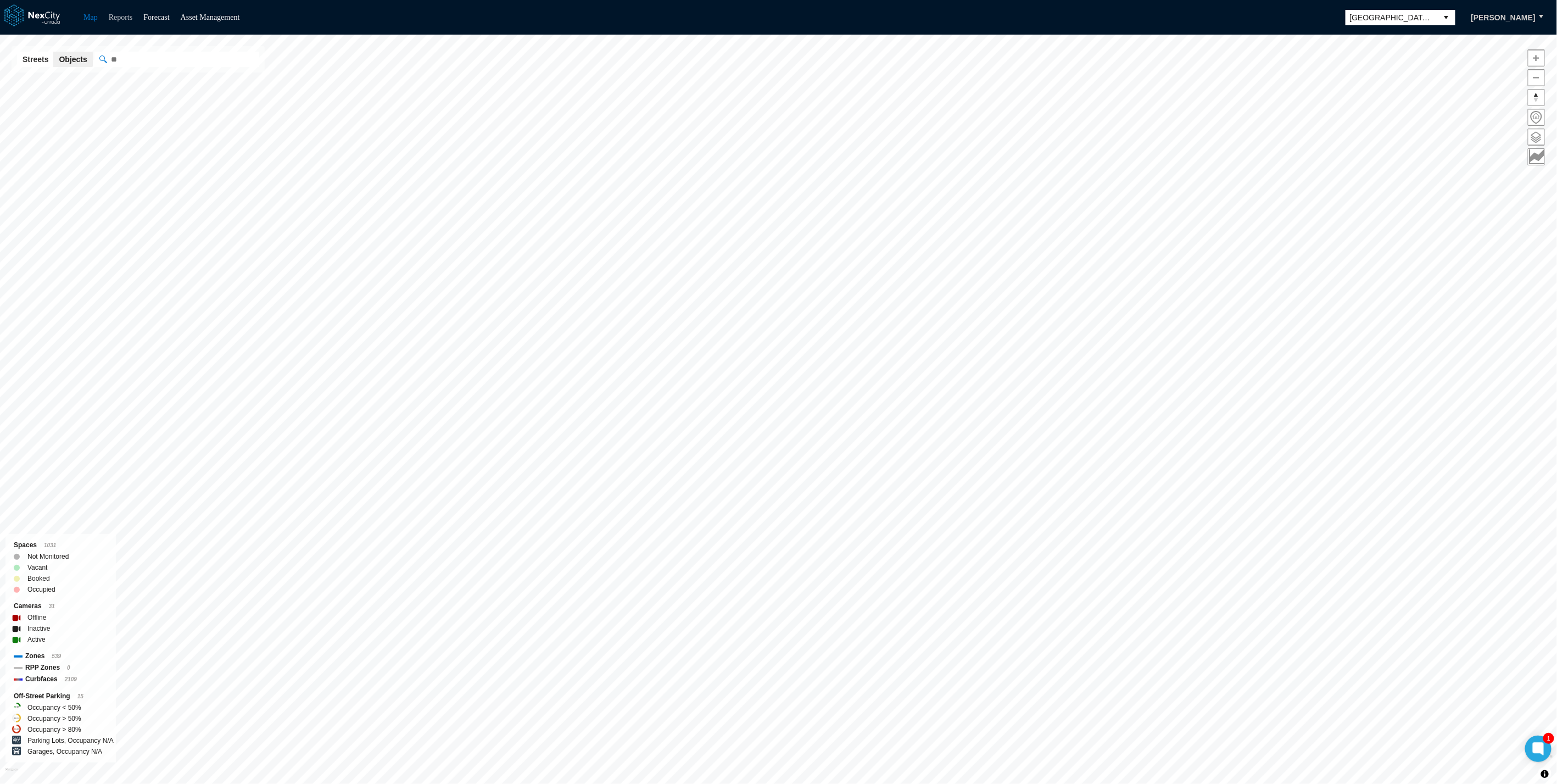
click at [118, 17] on link "Reports" at bounding box center [120, 17] width 24 height 8
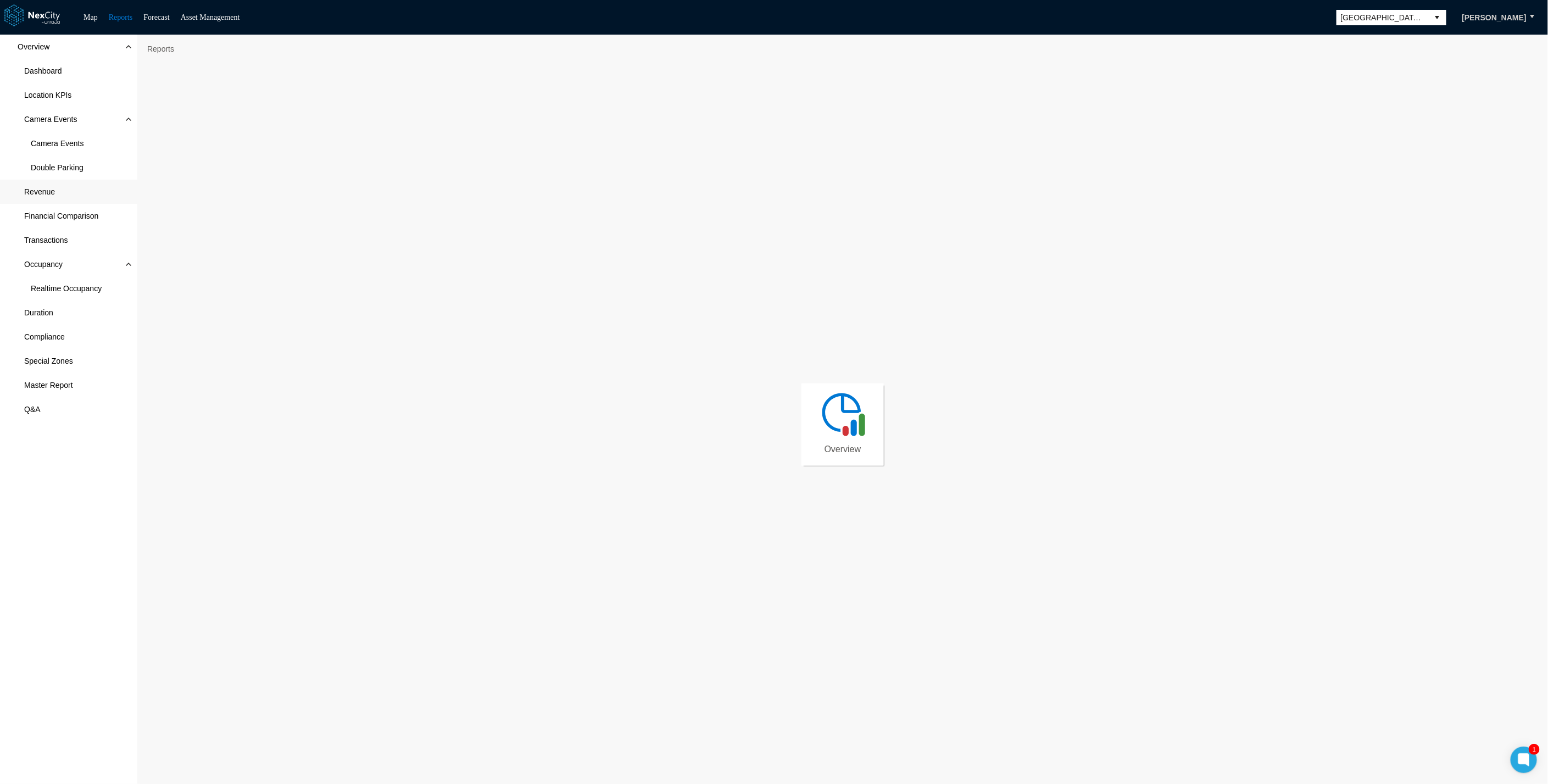
click at [40, 189] on span "Revenue" at bounding box center [39, 191] width 31 height 11
click at [41, 544] on div "Overview Dashboard Location KPIs Camera Events Camera Events Double Parking Rev…" at bounding box center [69, 409] width 137 height 749
click at [78, 560] on div "Overview Dashboard Location KPIs Camera Events Camera Events Double Parking Rev…" at bounding box center [69, 409] width 137 height 749
click at [46, 529] on div "Overview Dashboard Location KPIs Camera Events Camera Events Double Parking Rev…" at bounding box center [69, 409] width 137 height 749
click at [1400, 14] on span "[GEOGRAPHIC_DATA][PERSON_NAME]" at bounding box center [1383, 17] width 84 height 11
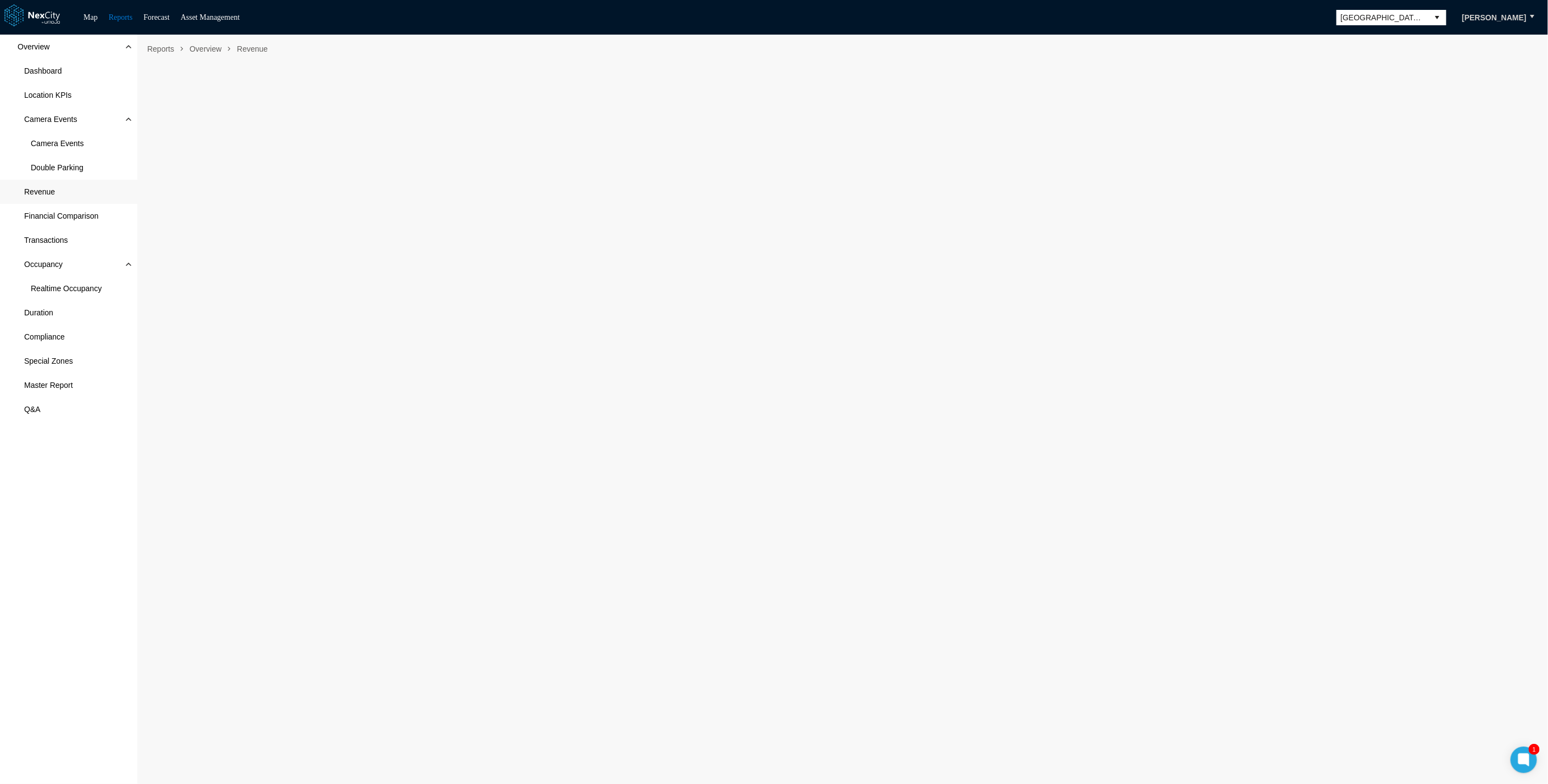
click at [93, 570] on div "Overview Dashboard Location KPIs Camera Events Camera Events Double Parking Rev…" at bounding box center [69, 409] width 137 height 749
click at [80, 564] on div "Overview Dashboard Location KPIs Camera Events Camera Events Double Parking Rev…" at bounding box center [69, 409] width 137 height 749
click at [74, 572] on div "Overview Dashboard Location KPIs Camera Events Camera Events Double Parking Rev…" at bounding box center [69, 409] width 137 height 749
click at [54, 500] on div "Overview Dashboard Location KPIs Camera Events Camera Events Double Parking Rev…" at bounding box center [69, 409] width 137 height 749
click at [55, 638] on div "Overview Dashboard Location KPIs Camera Events Camera Events Double Parking Rev…" at bounding box center [69, 409] width 137 height 749
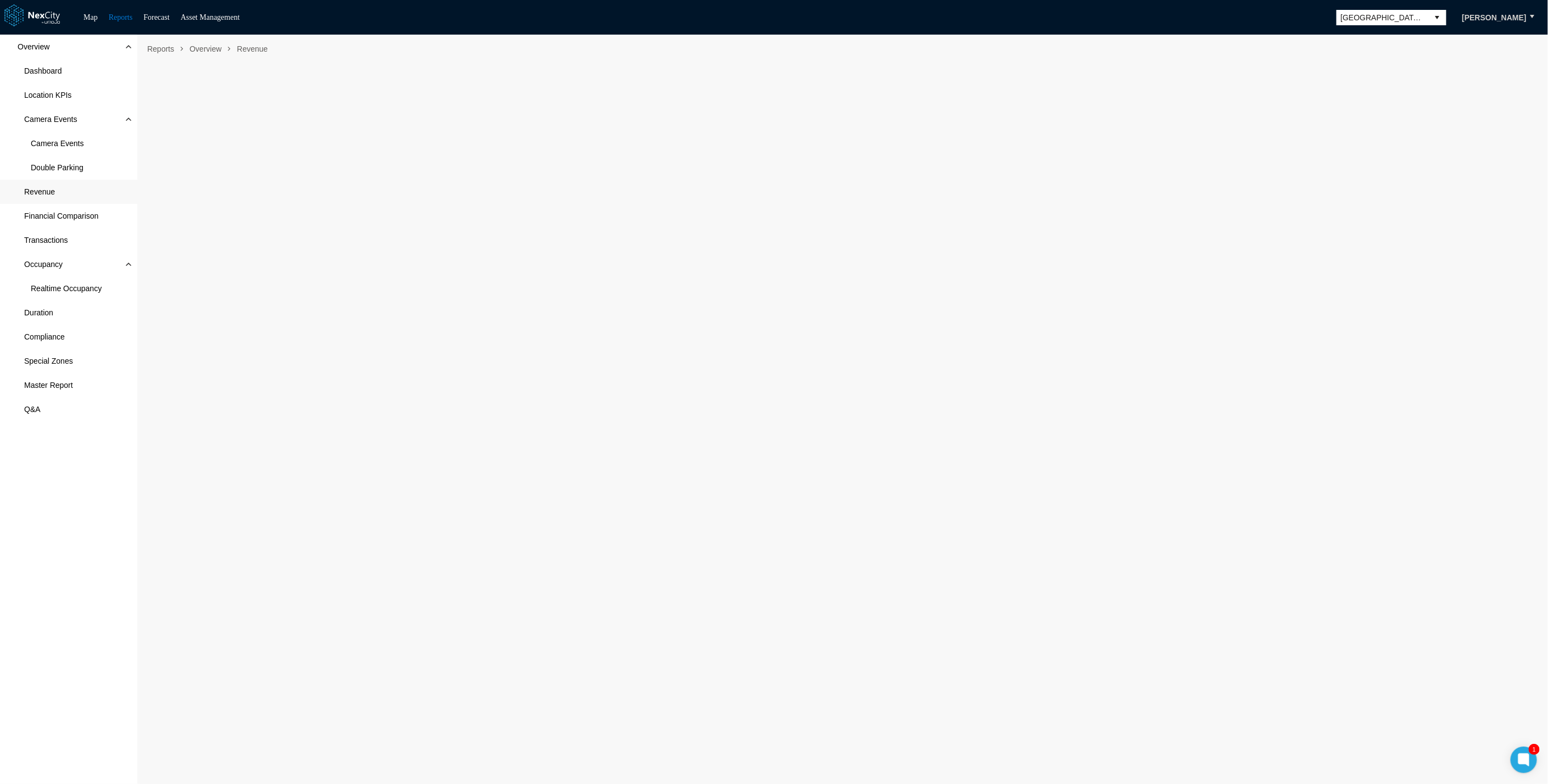
click at [100, 568] on div "Overview Dashboard Location KPIs Camera Events Camera Events Double Parking Rev…" at bounding box center [69, 409] width 137 height 749
click at [115, 527] on div "Overview Dashboard Location KPIs Camera Events Camera Events Double Parking Rev…" at bounding box center [69, 409] width 137 height 749
click at [46, 548] on div "Overview Dashboard Location KPIs Camera Events Camera Events Double Parking Rev…" at bounding box center [69, 409] width 137 height 749
click at [1200, 43] on nav "Reports Overview Revenue" at bounding box center [843, 48] width 1400 height 18
click at [95, 21] on link "Map" at bounding box center [91, 17] width 14 height 8
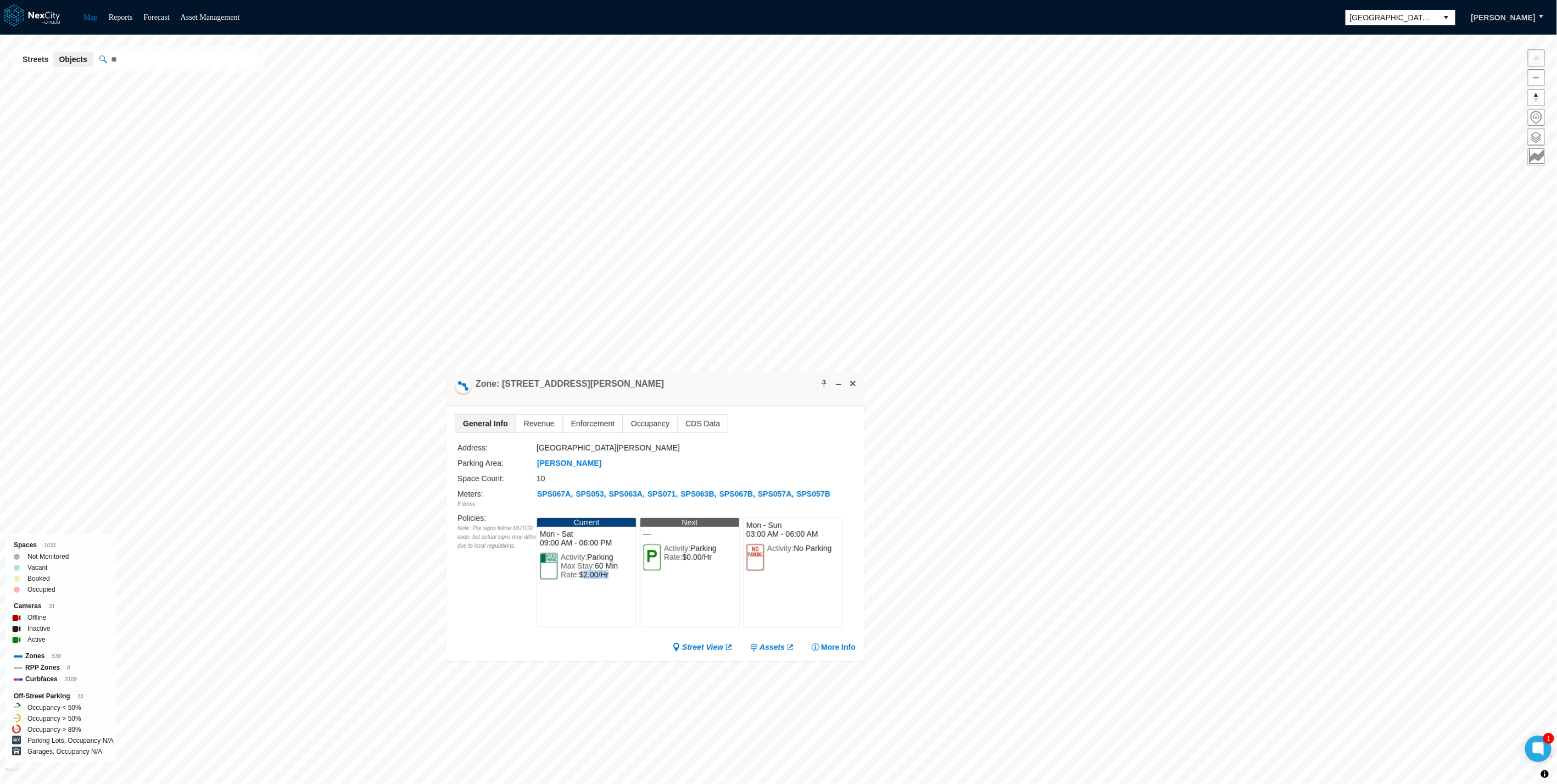
drag, startPoint x: 612, startPoint y: 582, endPoint x: 584, endPoint y: 584, distance: 28.1
click at [584, 579] on div "Rate: $2.00/Hr" at bounding box center [589, 574] width 57 height 8
click at [584, 579] on span "$2.00/Hr" at bounding box center [593, 574] width 29 height 8
drag, startPoint x: 604, startPoint y: 579, endPoint x: 542, endPoint y: 542, distance: 72.2
click at [542, 542] on div "Current Mon - Sat 09:00 AM - 06:00 PM Activity: Parking Max Stay: 60 Min Rate: …" at bounding box center [586, 572] width 100 height 110
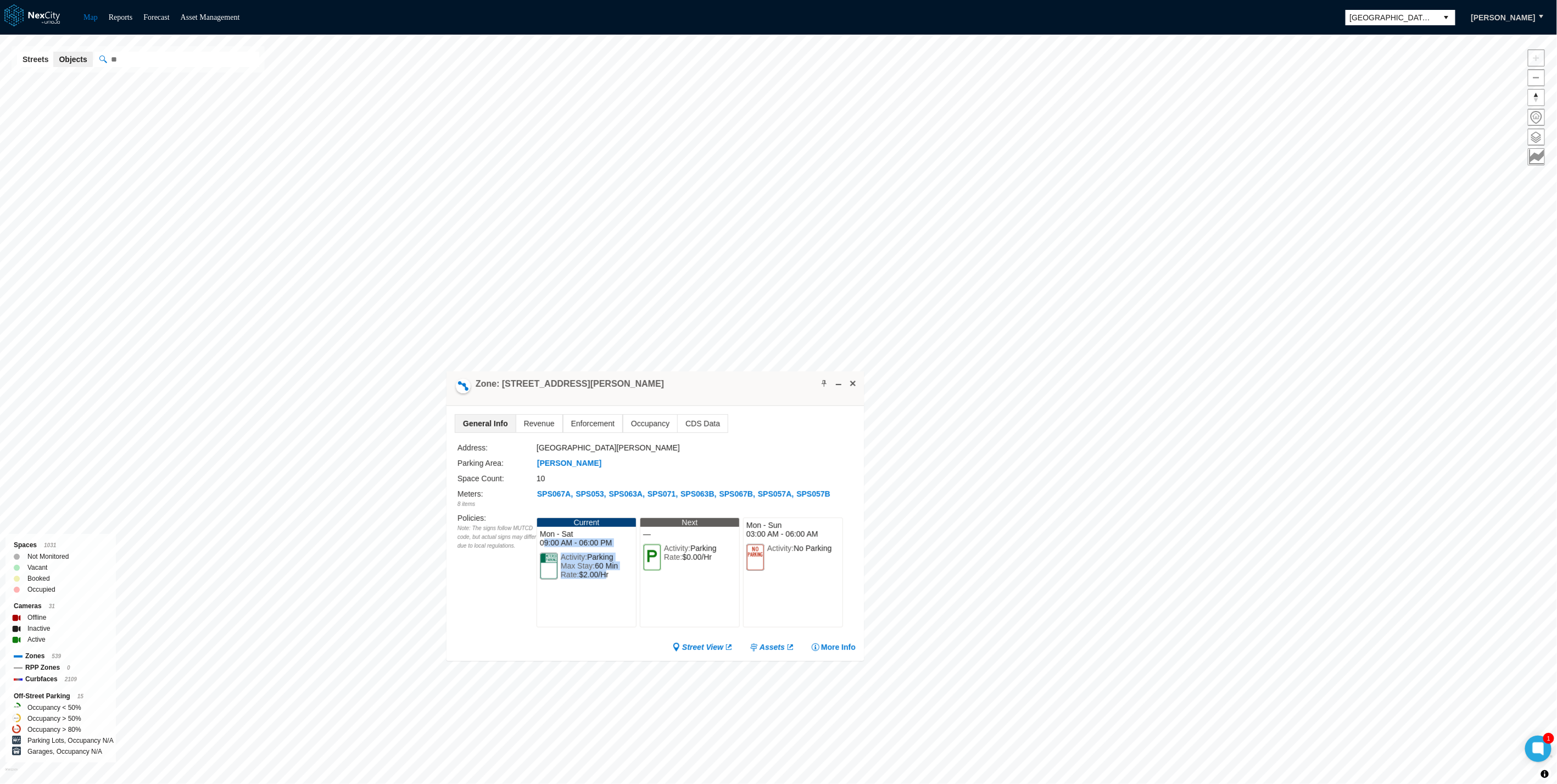
click at [588, 547] on span "09:00 AM - 06:00 PM" at bounding box center [586, 542] width 93 height 8
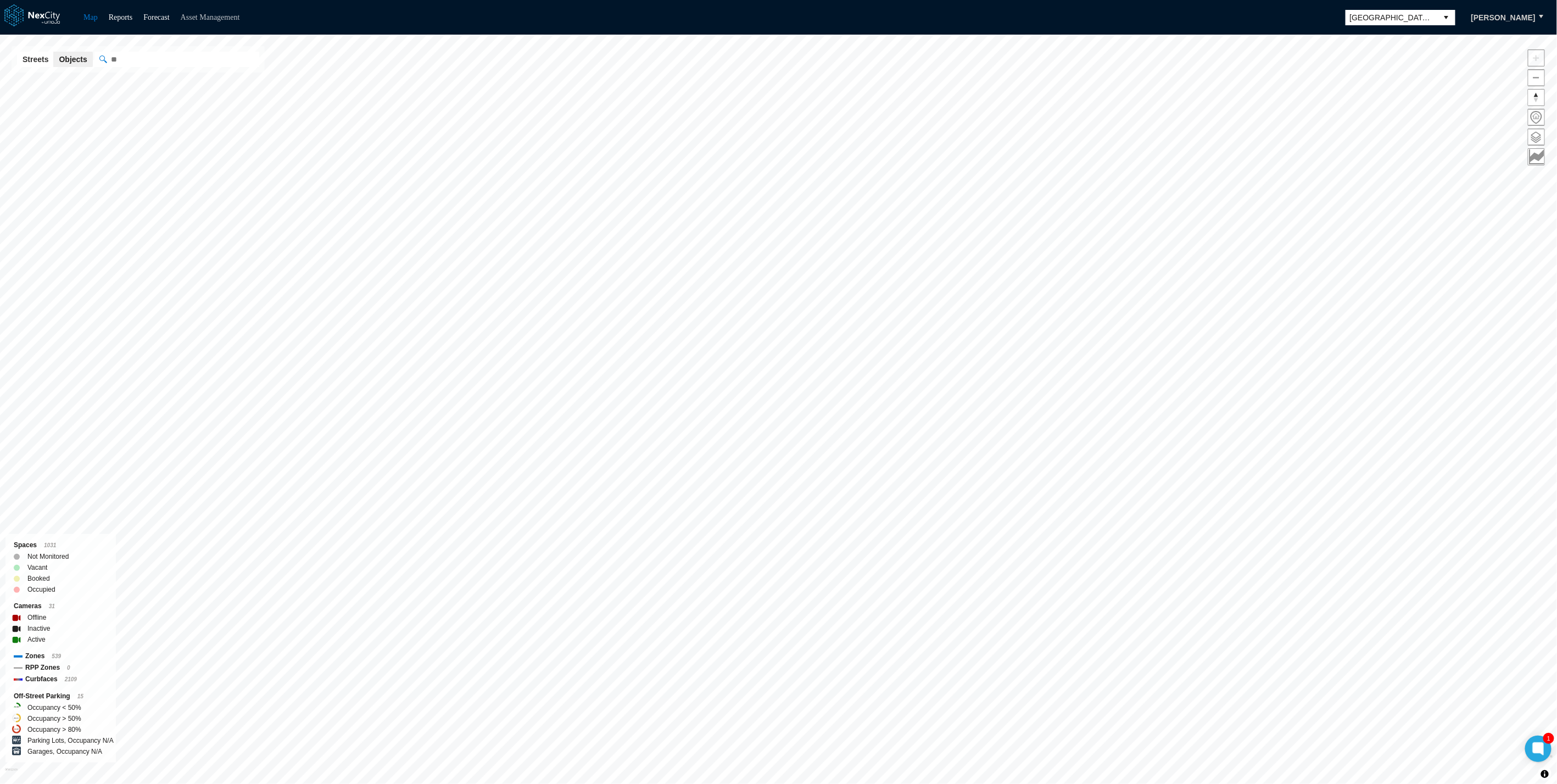
click at [225, 16] on link "Asset Management" at bounding box center [210, 17] width 59 height 8
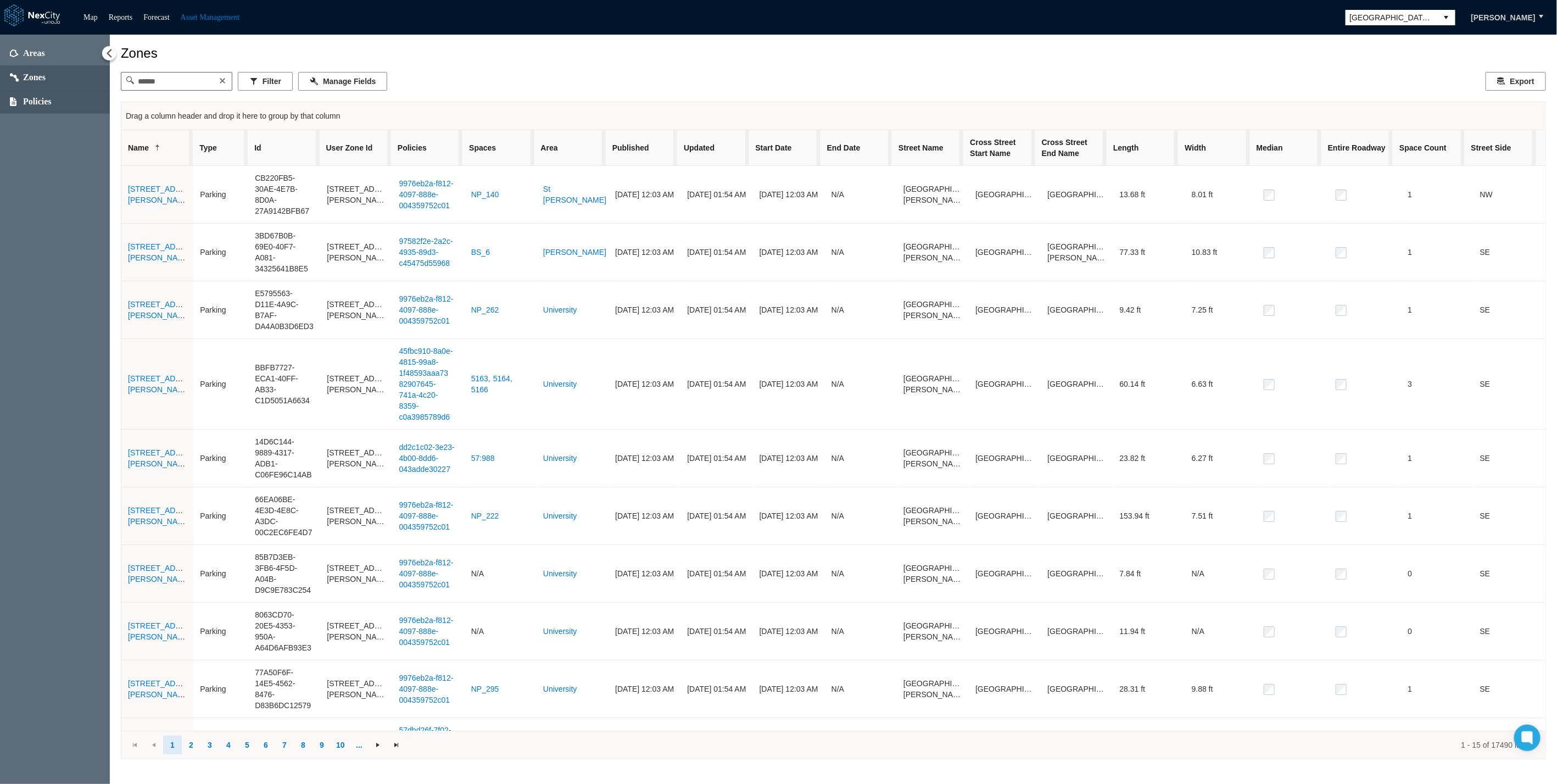
click at [28, 100] on span "Policies" at bounding box center [37, 101] width 29 height 11
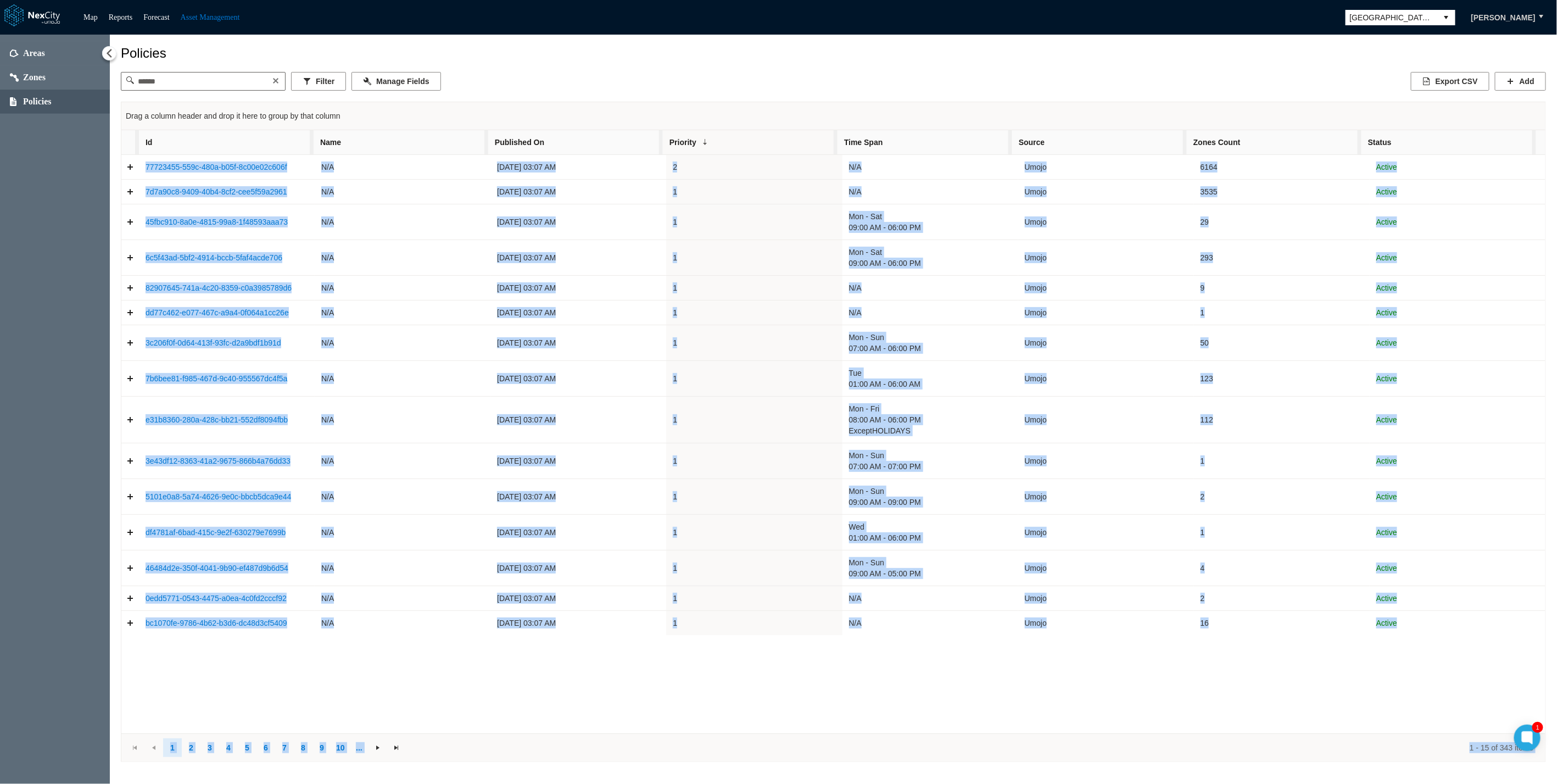
drag, startPoint x: 1526, startPoint y: 739, endPoint x: 1505, endPoint y: 696, distance: 47.9
click at [1505, 696] on body "Map Reports Forecast Asset Management [GEOGRAPHIC_DATA][PERSON_NAME] Areas Zone…" at bounding box center [778, 392] width 1557 height 784
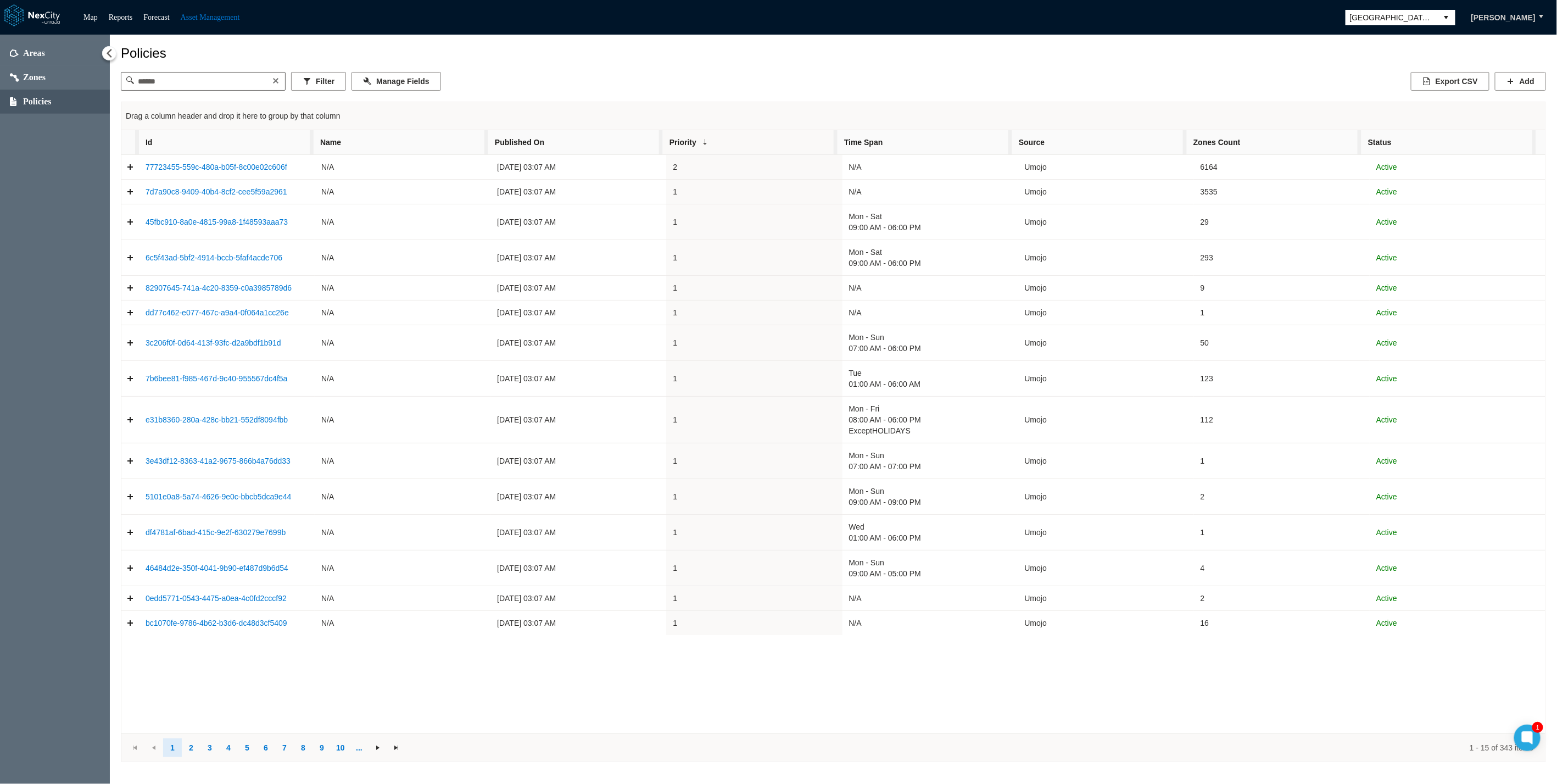
click at [1448, 696] on div "77723455-559c-480a-b05f-8c00e02c606f N/A [DATE] 03:07 AM 2 N/A Umojo 6164 Activ…" at bounding box center [834, 444] width 1424 height 578
click at [311, 86] on button "Filter" at bounding box center [319, 81] width 55 height 19
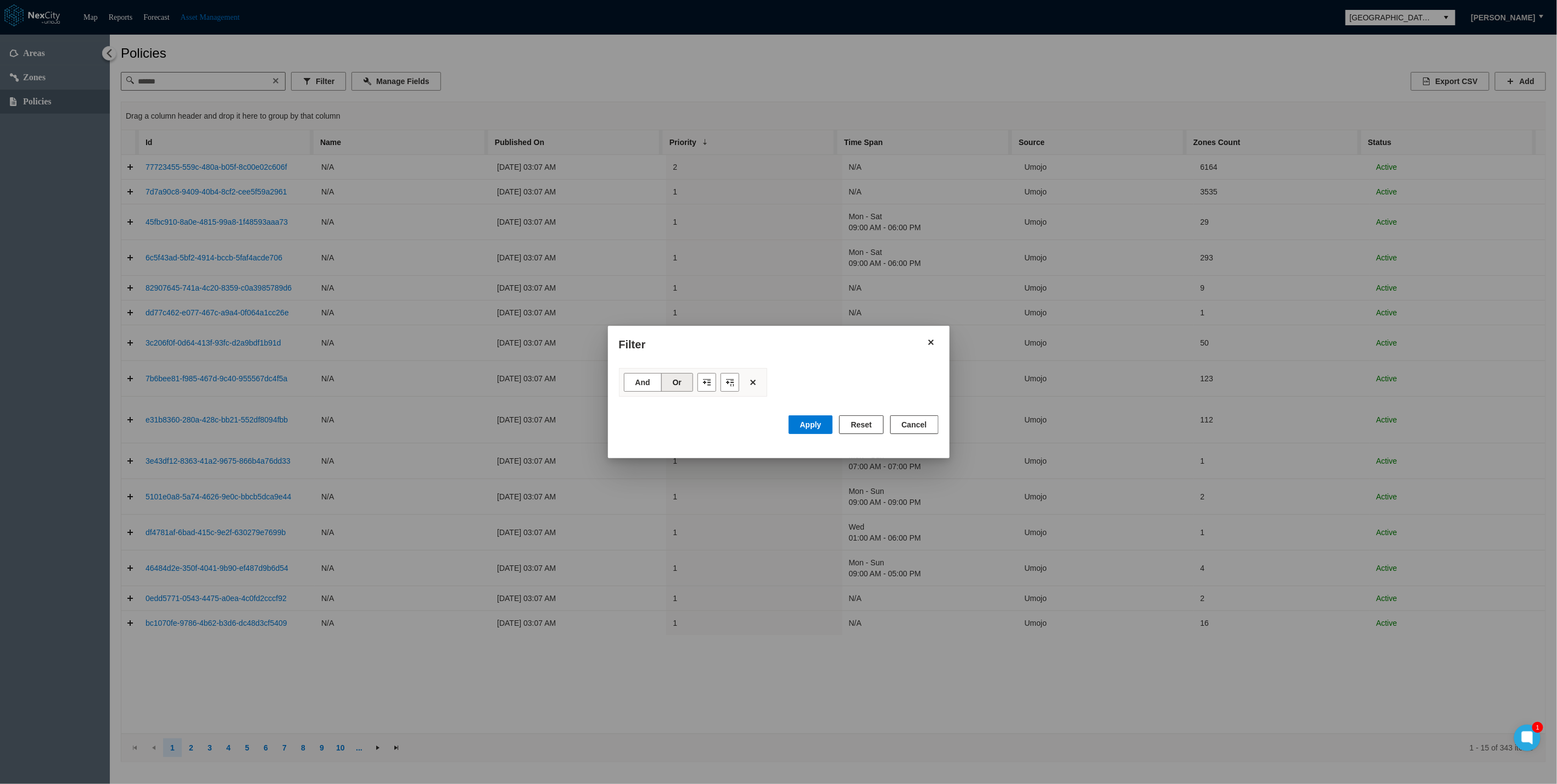
click at [917, 410] on div "And Or Apply Reset Cancel" at bounding box center [778, 402] width 320 height 89
drag, startPoint x: 919, startPoint y: 429, endPoint x: 921, endPoint y: 417, distance: 12.2
click at [919, 429] on button "Cancel" at bounding box center [915, 425] width 48 height 19
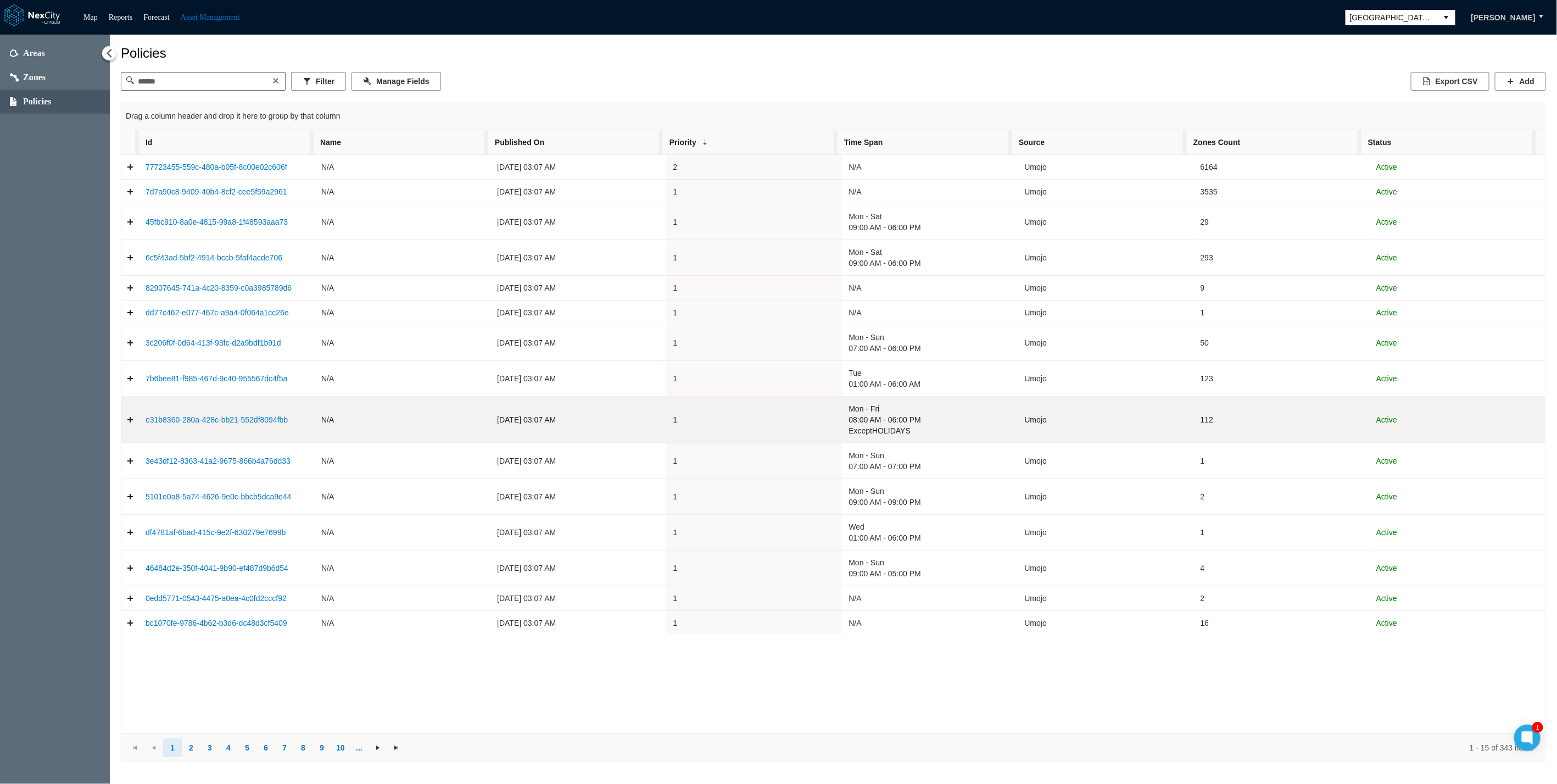
click at [922, 416] on span "08:00 AM - 06:00 PM" at bounding box center [930, 419] width 163 height 11
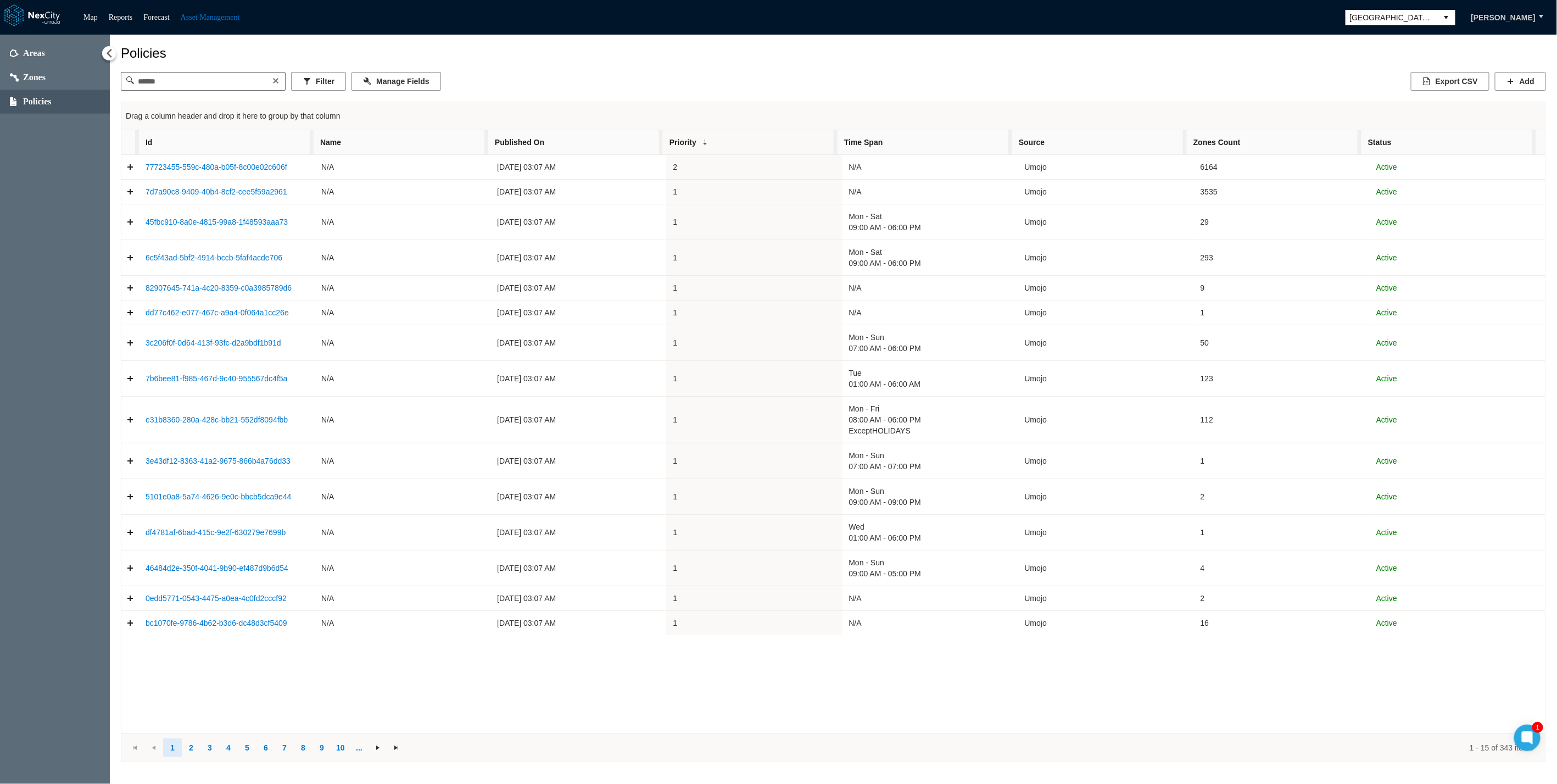
click at [877, 689] on div "77723455-559c-480a-b05f-8c00e02c606f N/A [DATE] 03:07 AM 2 N/A Umojo 6164 Activ…" at bounding box center [834, 444] width 1424 height 578
click at [43, 446] on div "Areas Zones Policies" at bounding box center [55, 409] width 110 height 749
click at [926, 696] on div "77723455-559c-480a-b05f-8c00e02c606f N/A [DATE] 03:07 AM 2 N/A Umojo 6164 Activ…" at bounding box center [834, 444] width 1424 height 578
click at [406, 680] on div "77723455-559c-480a-b05f-8c00e02c606f N/A [DATE] 03:07 AM 2 N/A Umojo 6164 Activ…" at bounding box center [834, 444] width 1424 height 578
click at [83, 706] on div "Areas Zones Policies" at bounding box center [55, 409] width 110 height 749
